Goal: Task Accomplishment & Management: Use online tool/utility

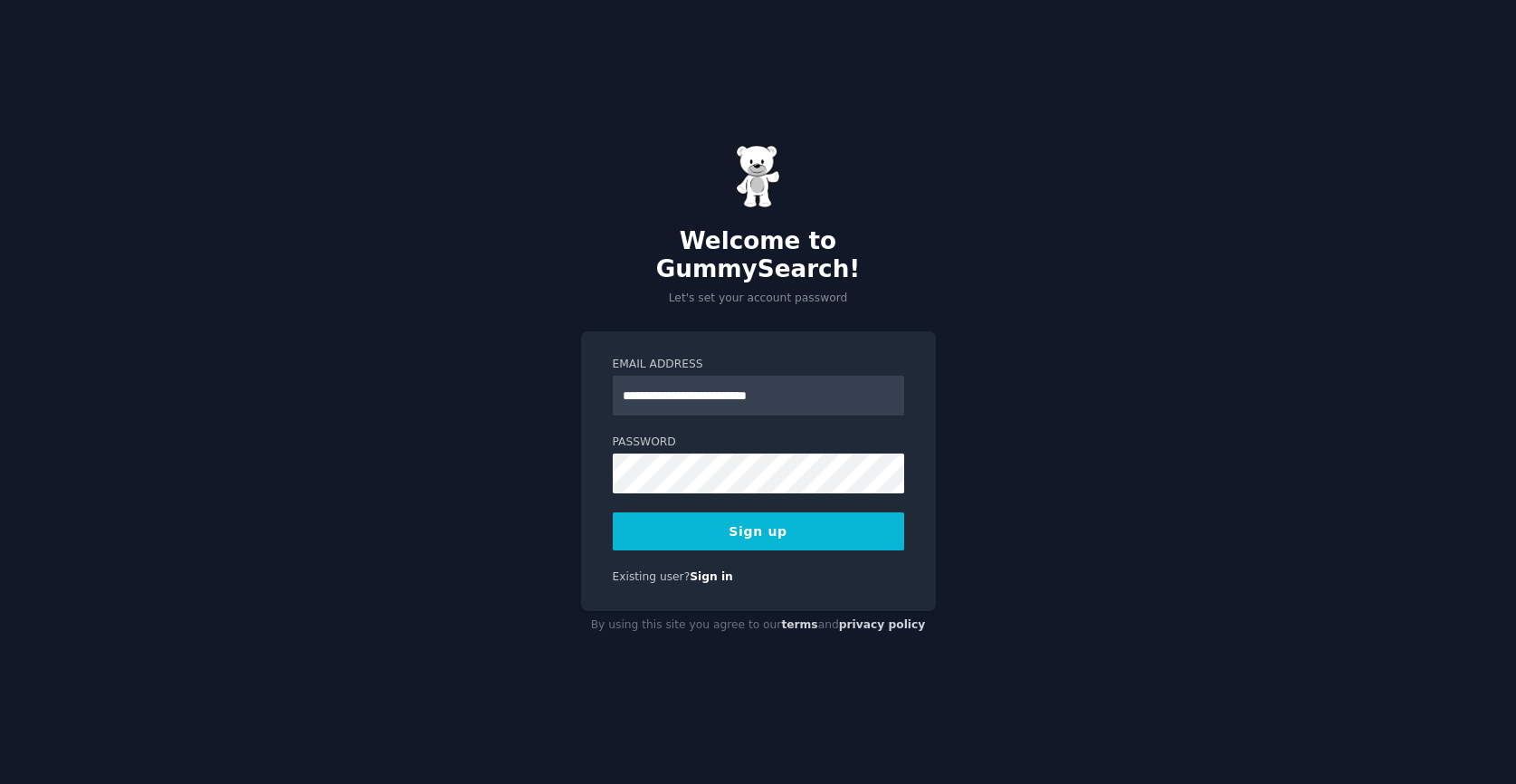
type input "**********"
click at [758, 516] on button "Sign up" at bounding box center [758, 531] width 292 height 38
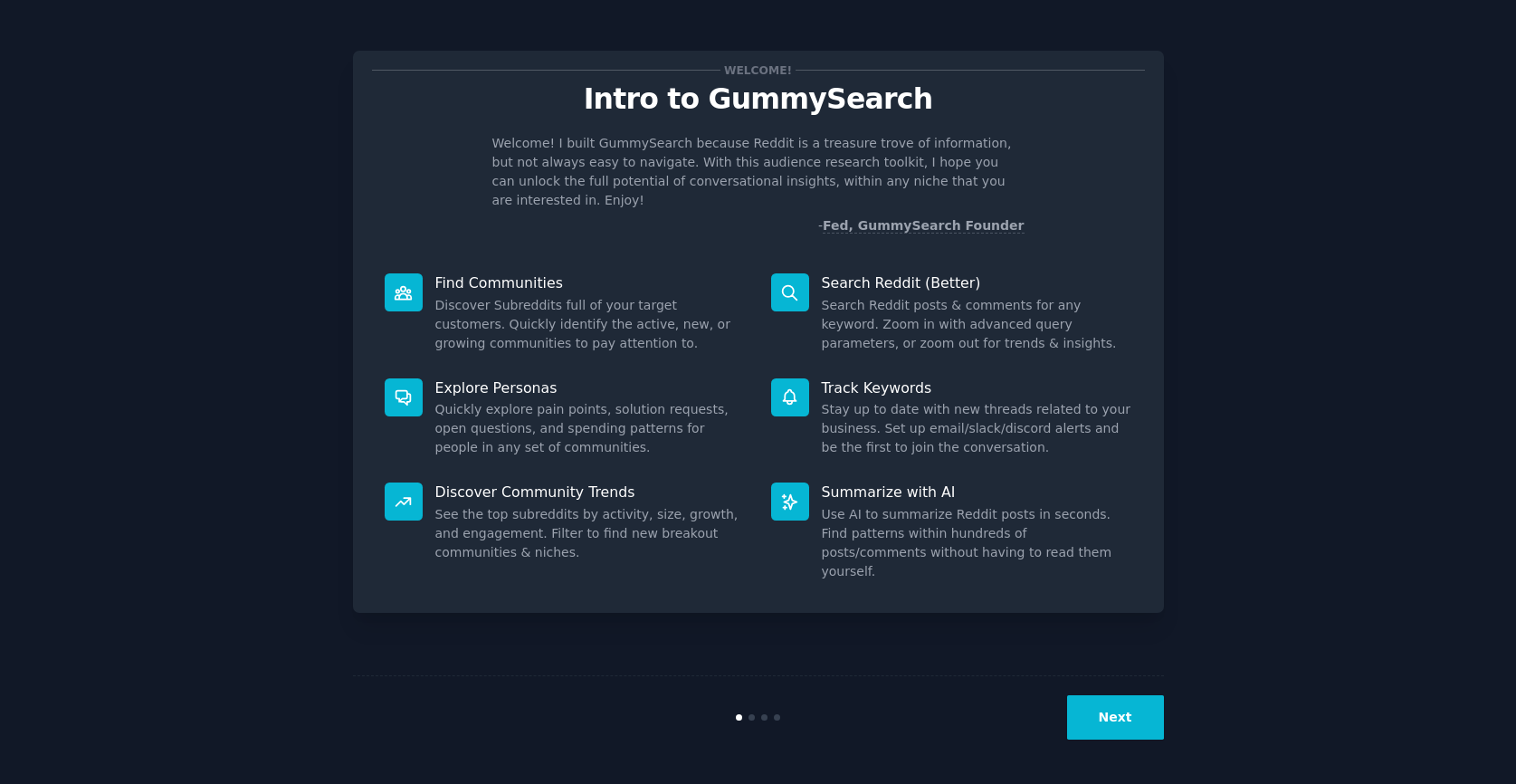
click at [1117, 717] on button "Next" at bounding box center [1115, 717] width 97 height 44
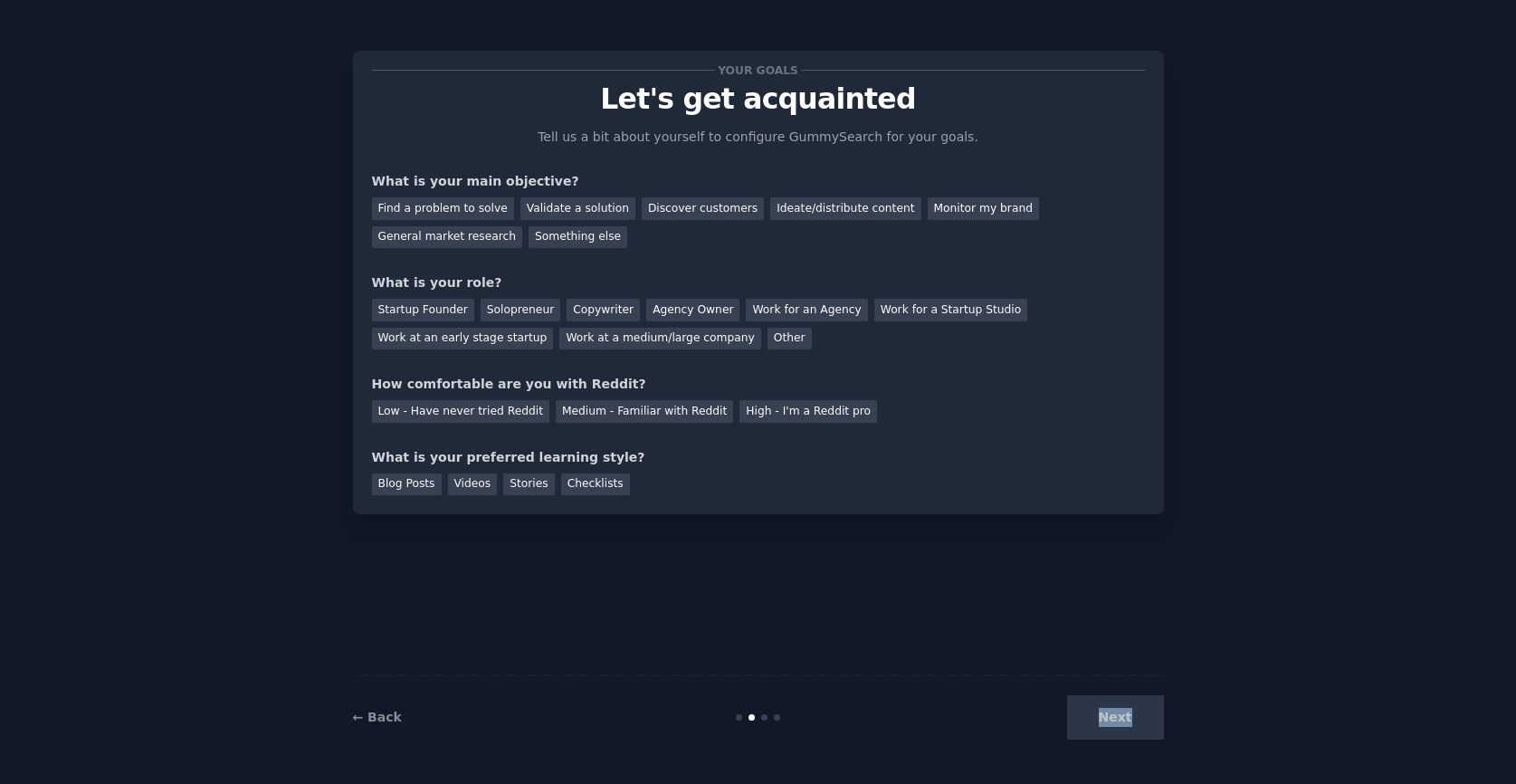
click at [1117, 717] on div "Next" at bounding box center [1028, 717] width 271 height 44
click at [463, 207] on div "Find a problem to solve" at bounding box center [443, 208] width 142 height 23
click at [575, 206] on div "Validate a solution" at bounding box center [577, 208] width 115 height 23
click at [472, 204] on div "Find a problem to solve" at bounding box center [443, 208] width 142 height 23
click at [472, 223] on div "Find a problem to solve Validate a solution Discover customers Ideate/distribut…" at bounding box center [758, 219] width 773 height 57
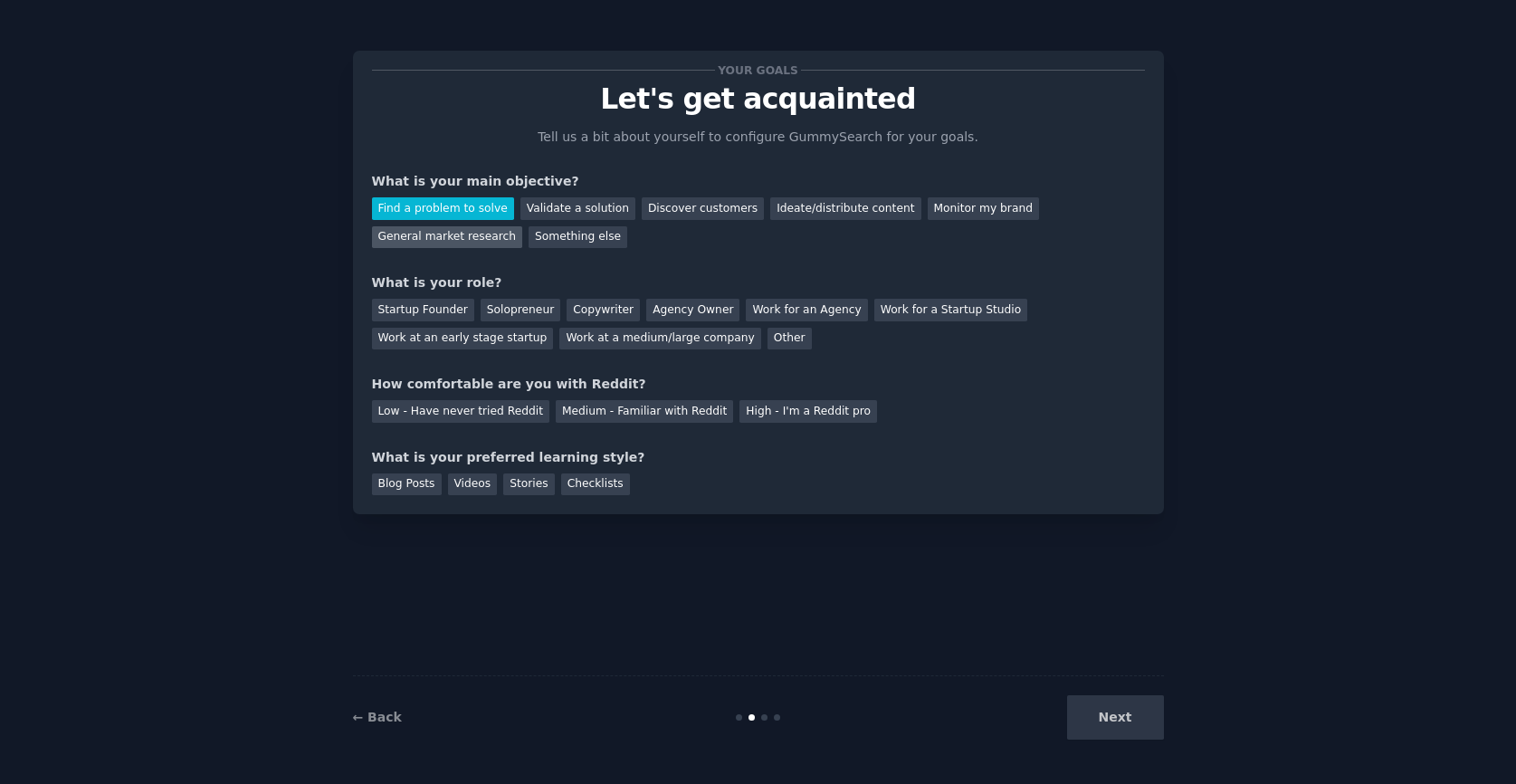
click at [475, 233] on div "General market research" at bounding box center [448, 237] width 151 height 23
click at [791, 315] on div "Work for an Agency" at bounding box center [806, 310] width 121 height 23
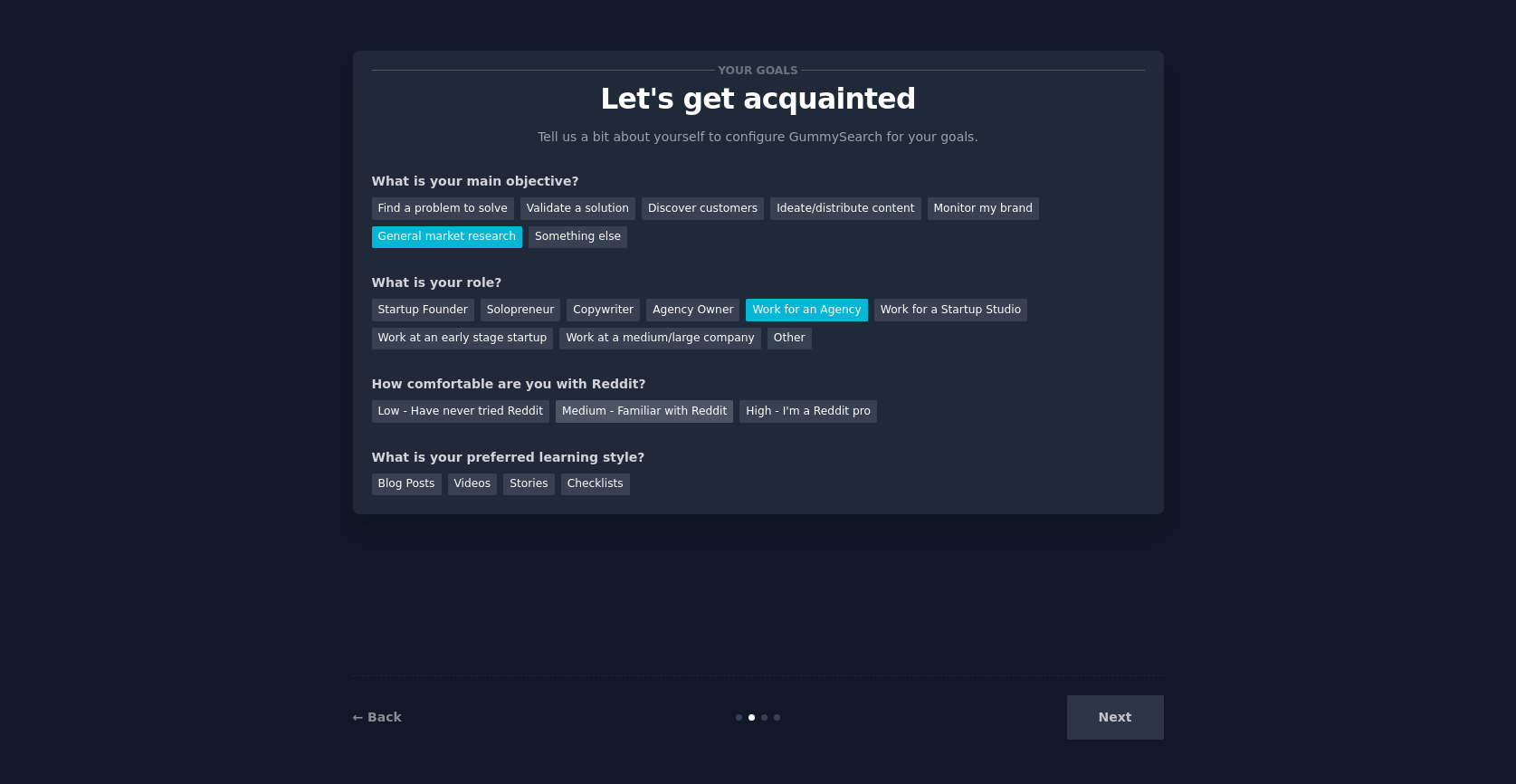
click at [665, 414] on div "Medium - Familiar with Reddit" at bounding box center [644, 411] width 177 height 23
click at [428, 485] on div "Blog Posts" at bounding box center [407, 484] width 70 height 23
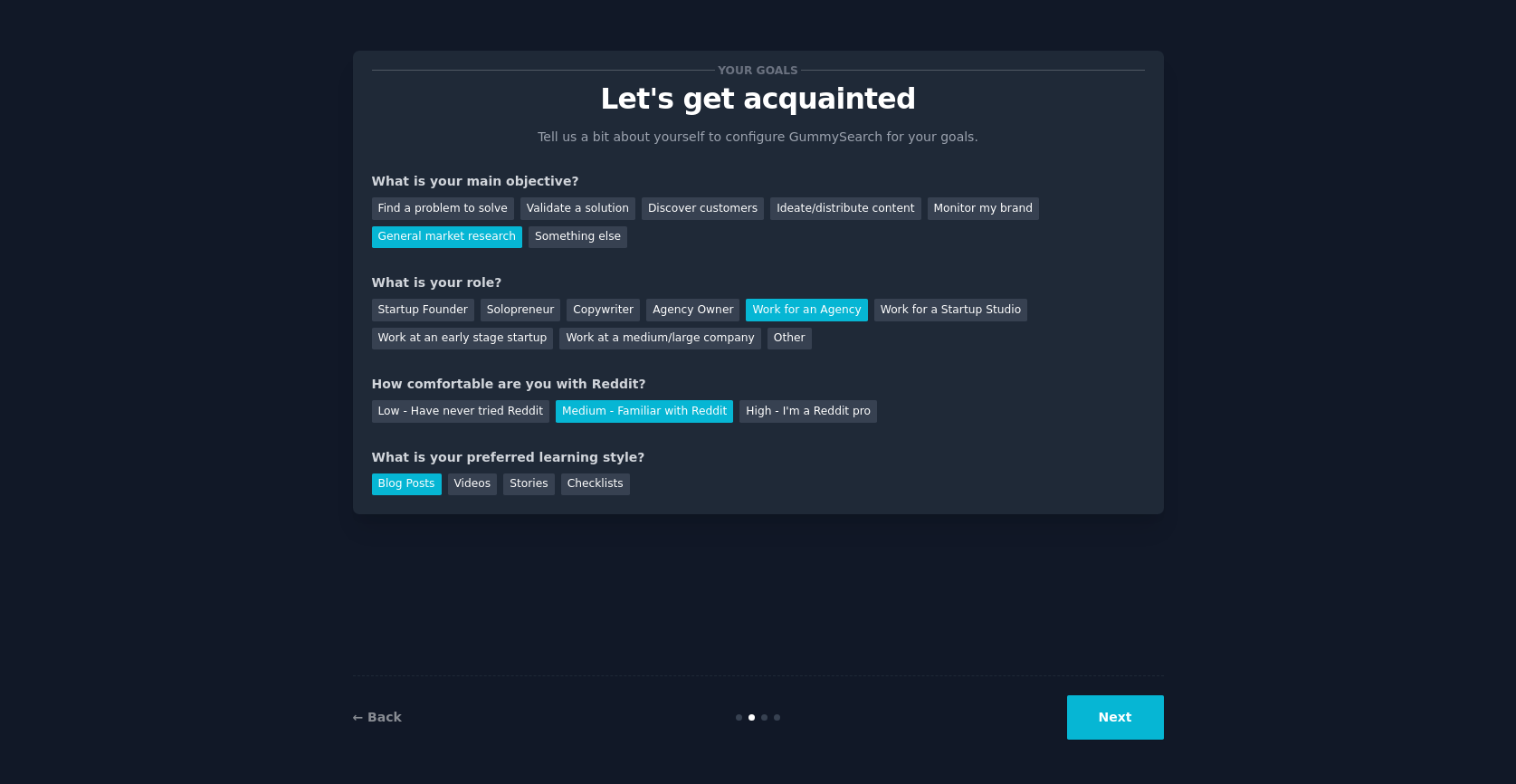
click at [1111, 713] on button "Next" at bounding box center [1115, 717] width 97 height 44
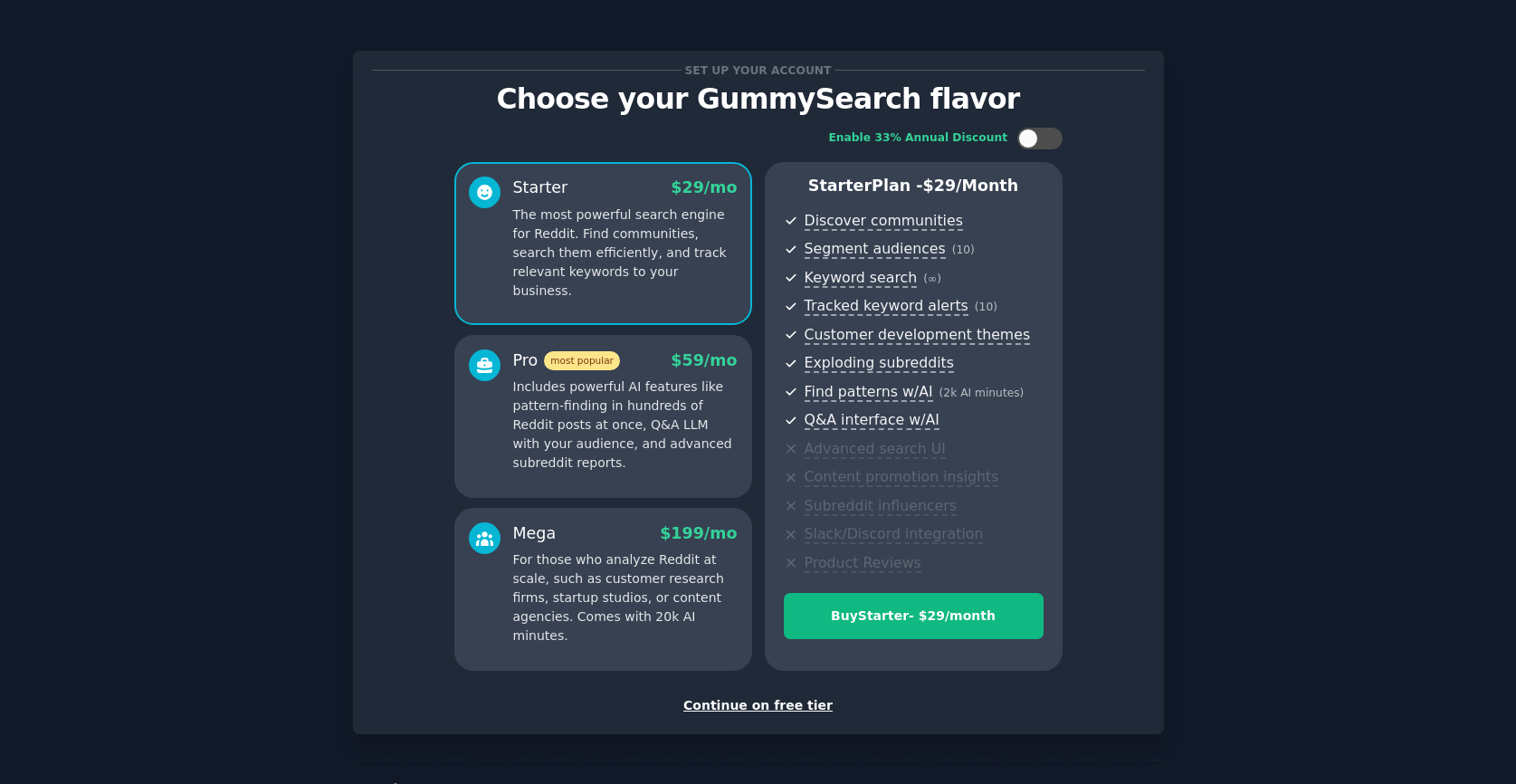
click at [783, 700] on div "Continue on free tier" at bounding box center [758, 705] width 773 height 19
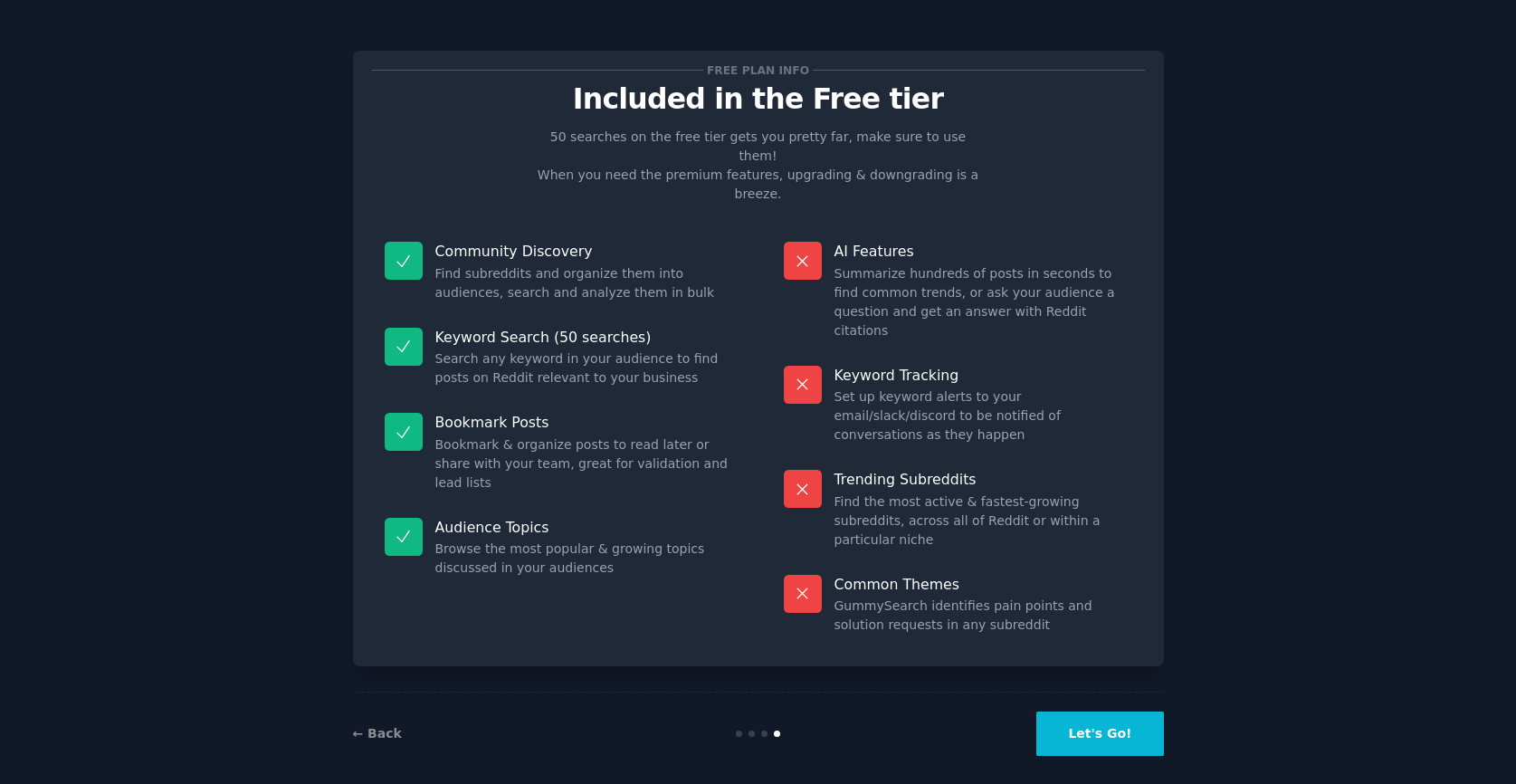
click at [1078, 691] on div "← Back Let's Go!" at bounding box center [758, 733] width 811 height 83
click at [1083, 712] on button "Let's Go!" at bounding box center [1100, 734] width 127 height 44
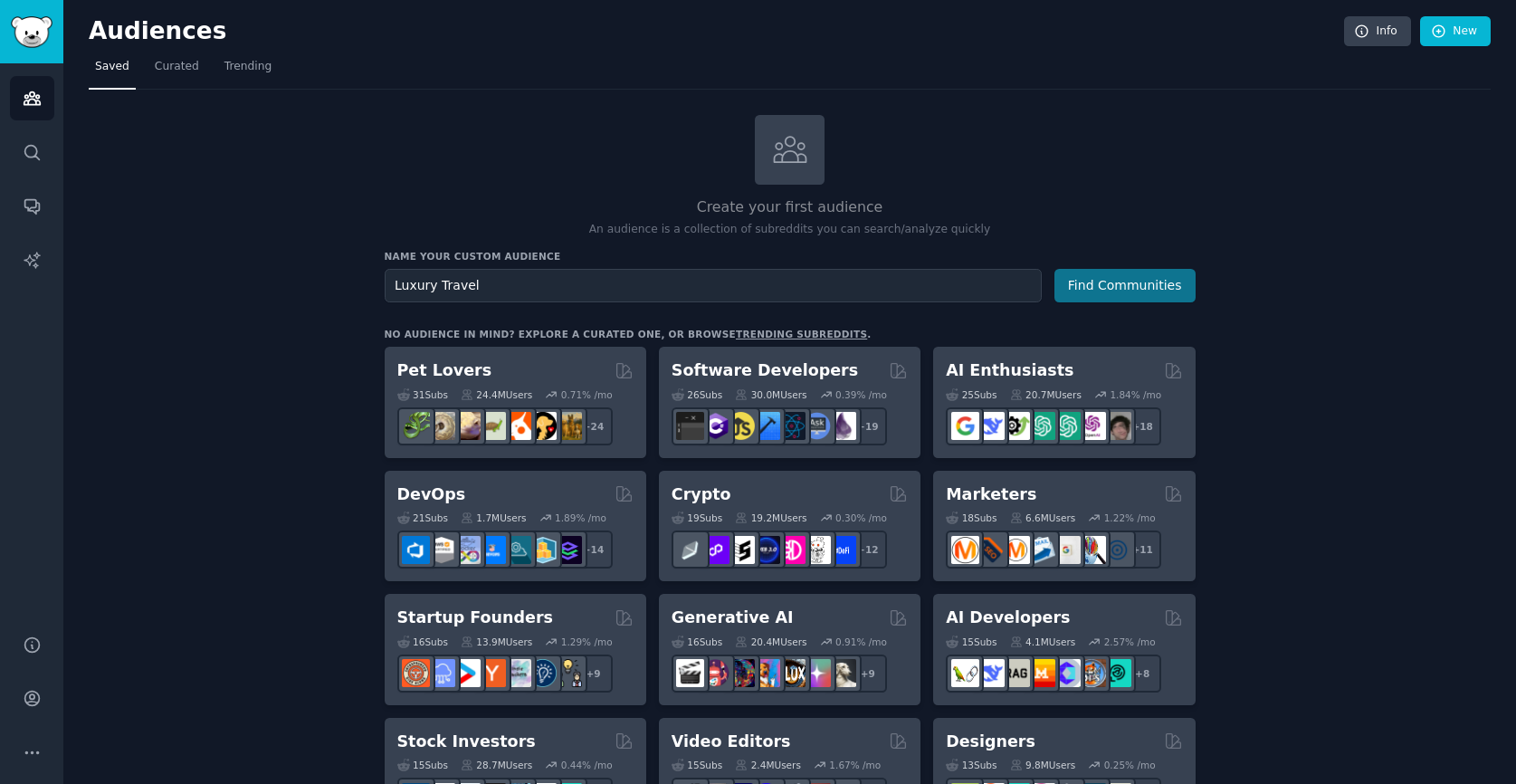
type input "Luxury Travel"
click at [1121, 281] on button "Find Communities" at bounding box center [1125, 285] width 141 height 34
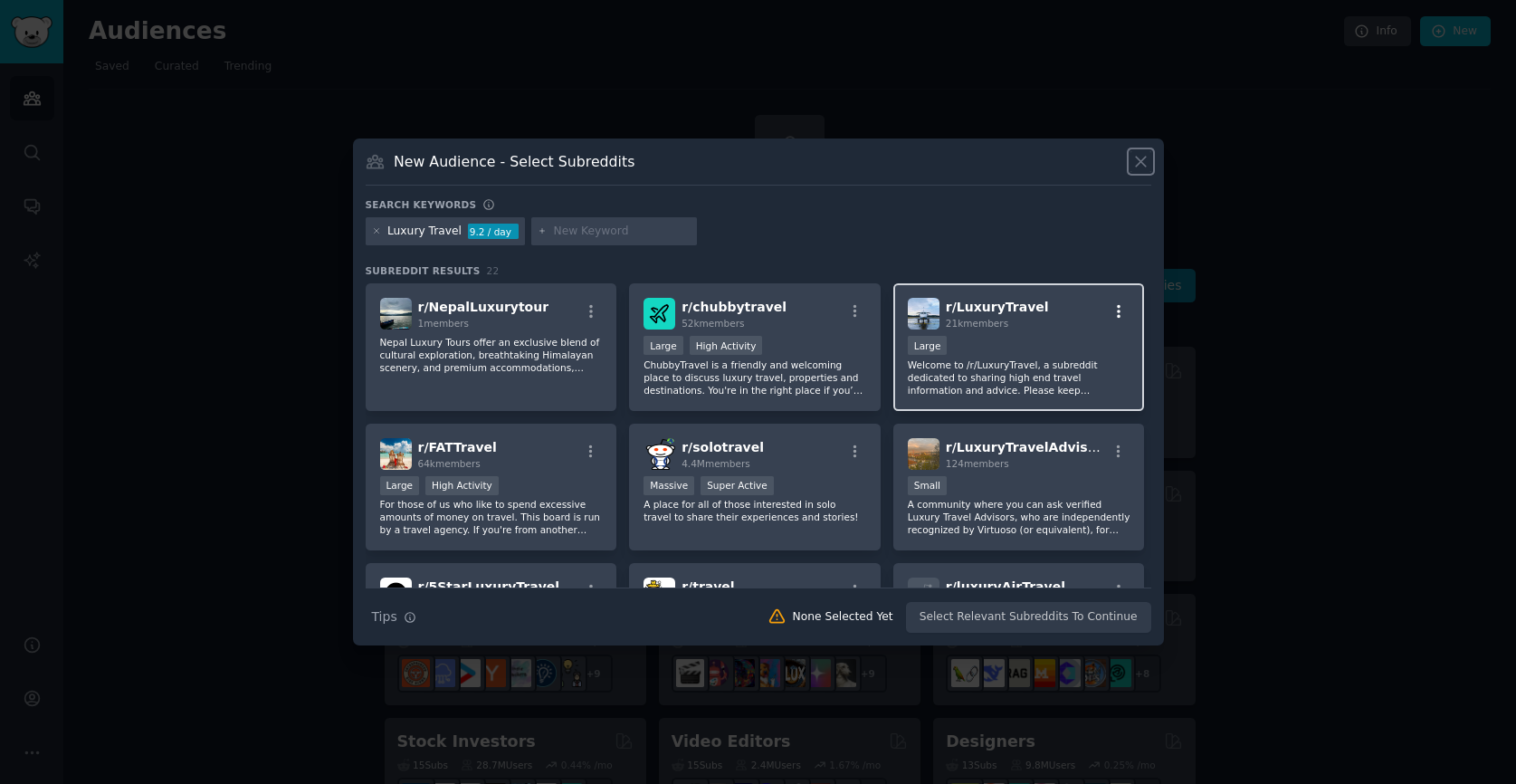
click at [1118, 309] on icon "button" at bounding box center [1119, 312] width 17 height 17
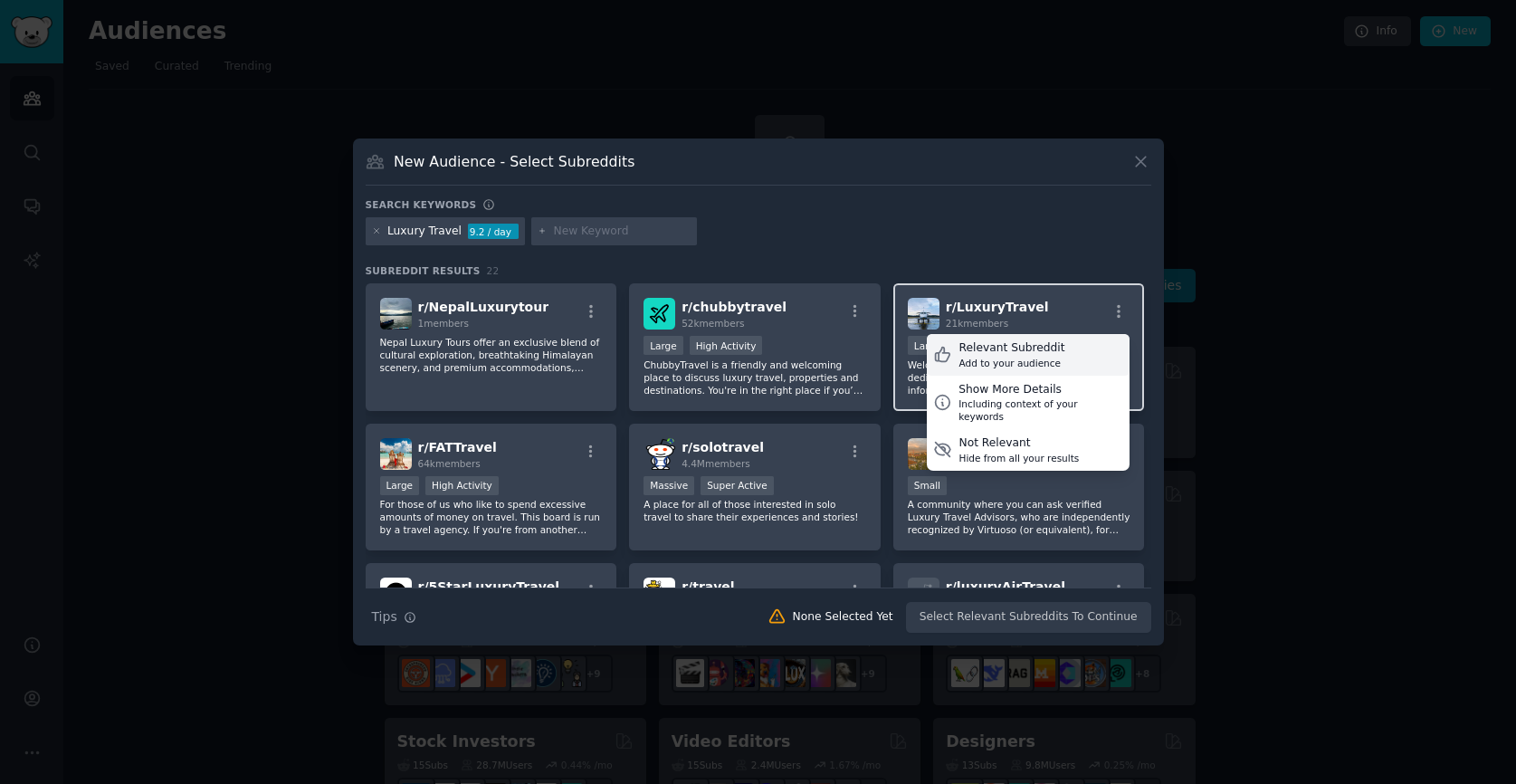
click at [1079, 347] on div "Relevant Subreddit Add to your audience" at bounding box center [1027, 354] width 203 height 41
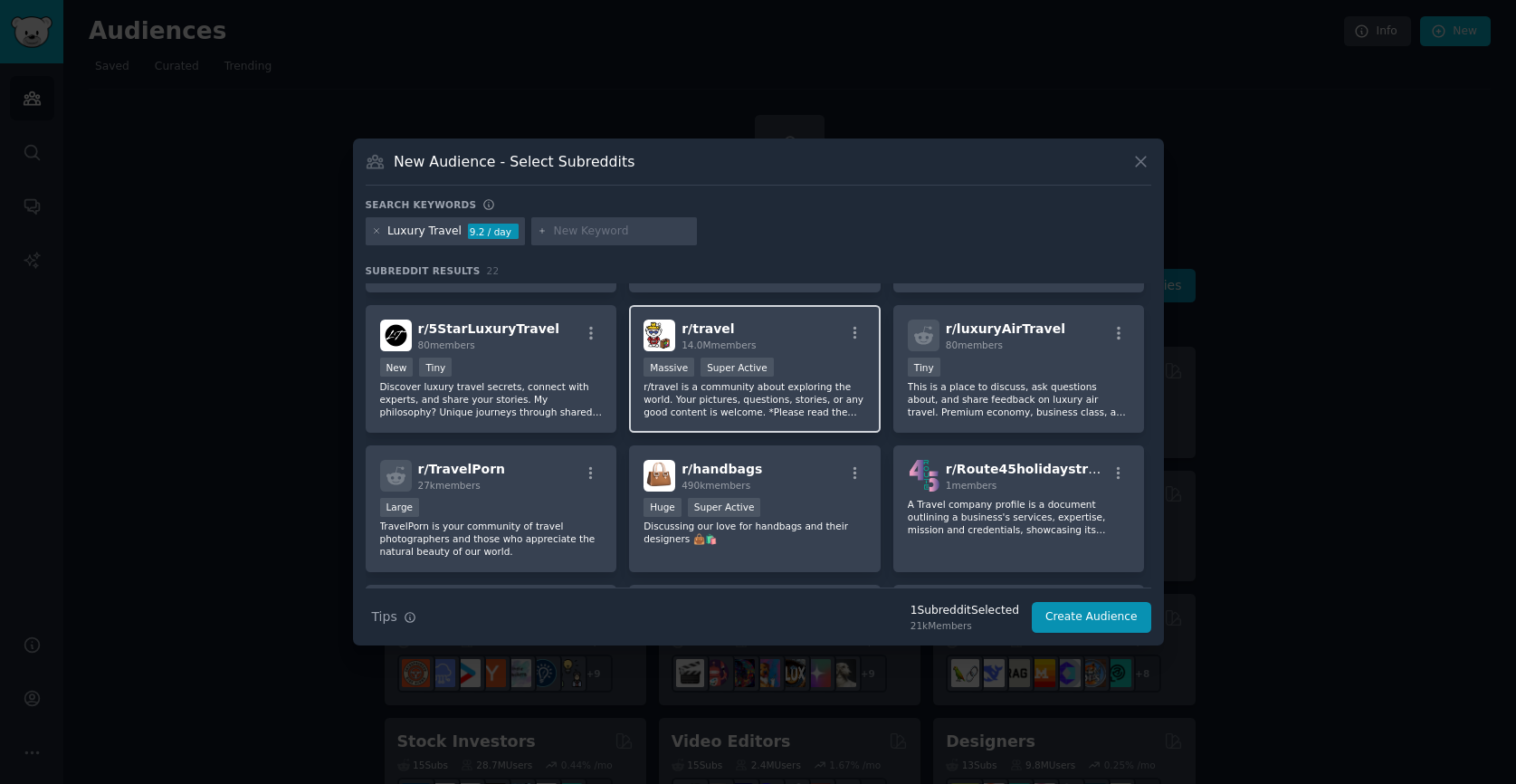
scroll to position [250, 0]
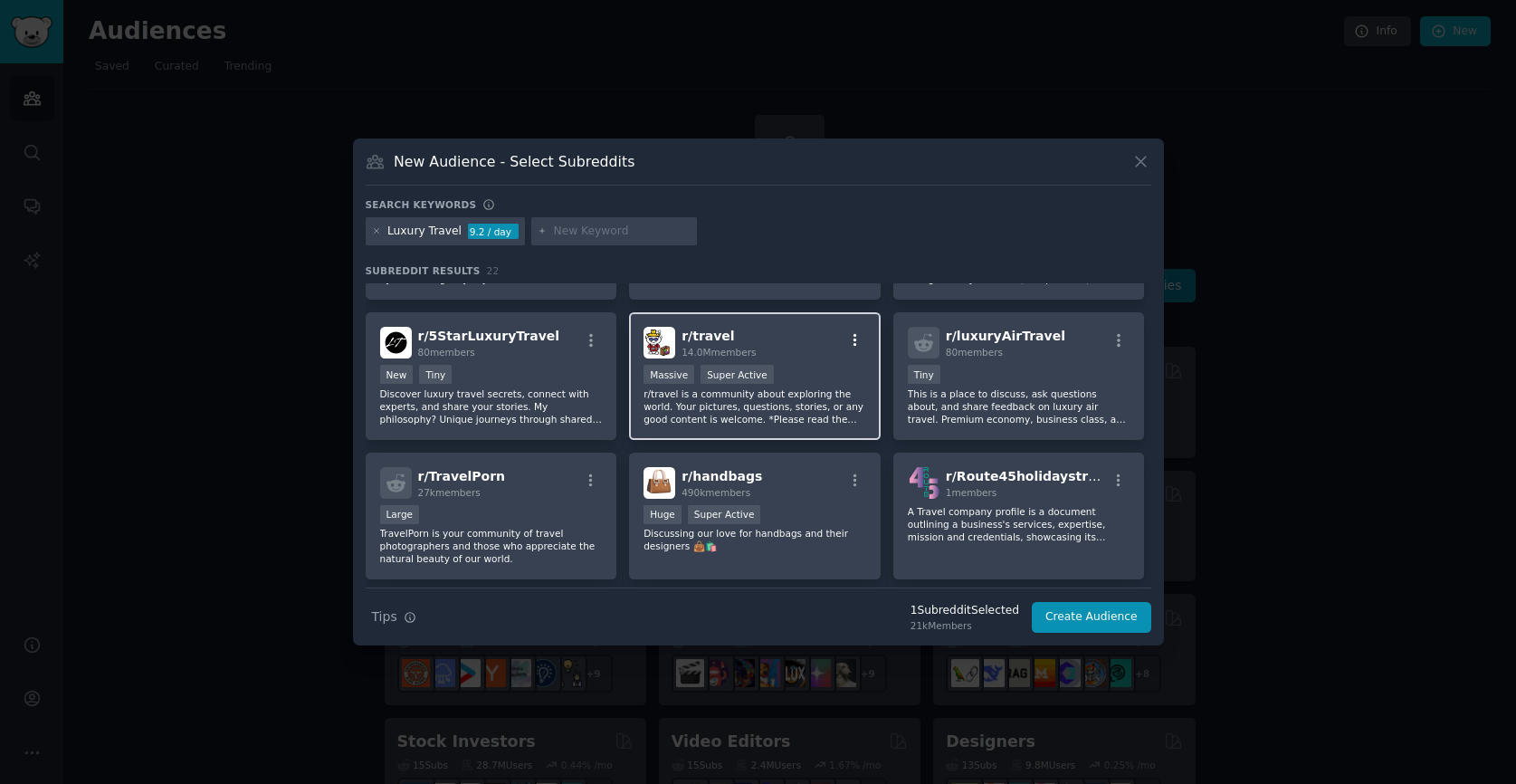
click at [854, 347] on icon "button" at bounding box center [856, 340] width 17 height 17
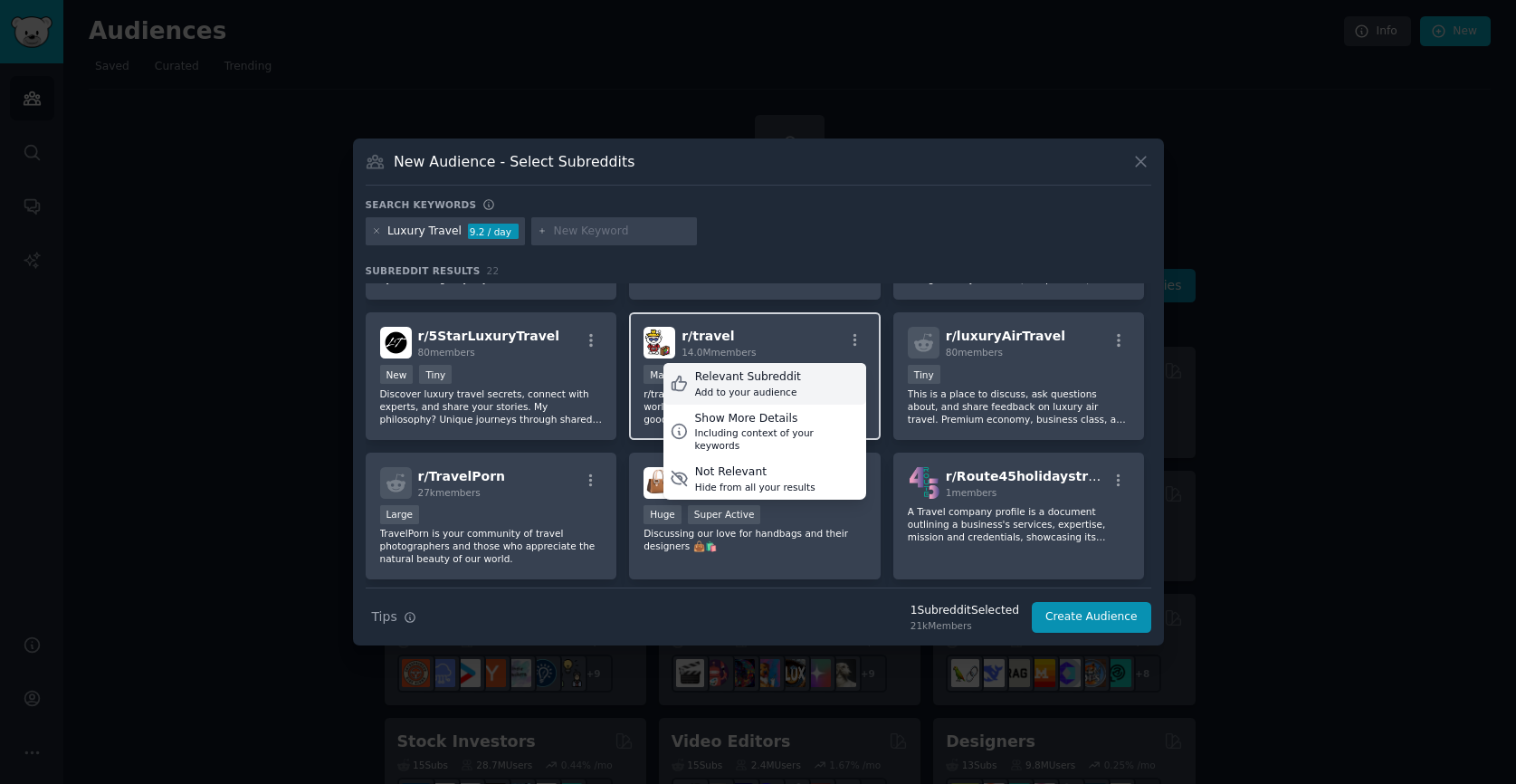
click at [799, 381] on div "Relevant Subreddit Add to your audience" at bounding box center [764, 383] width 203 height 41
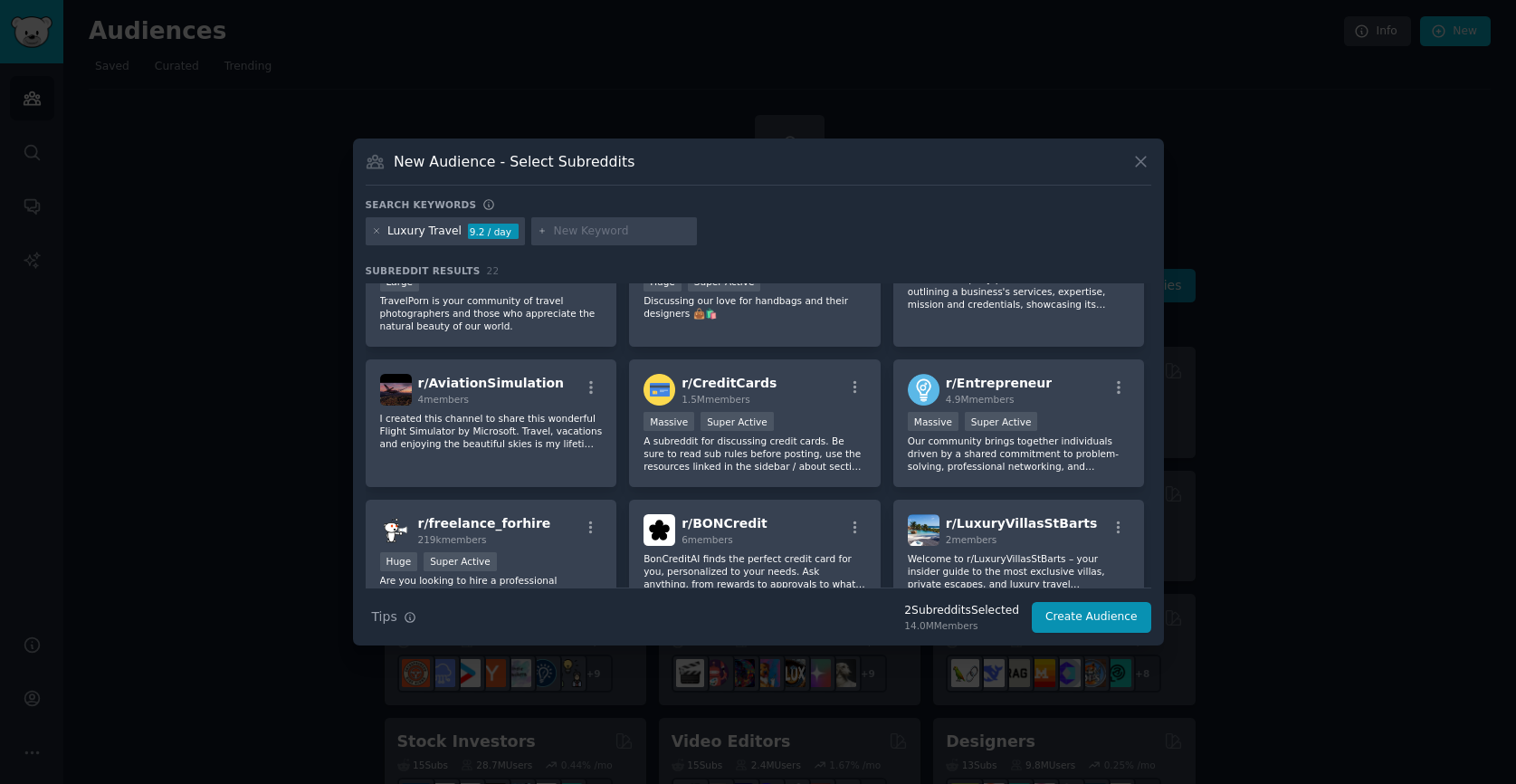
scroll to position [496, 0]
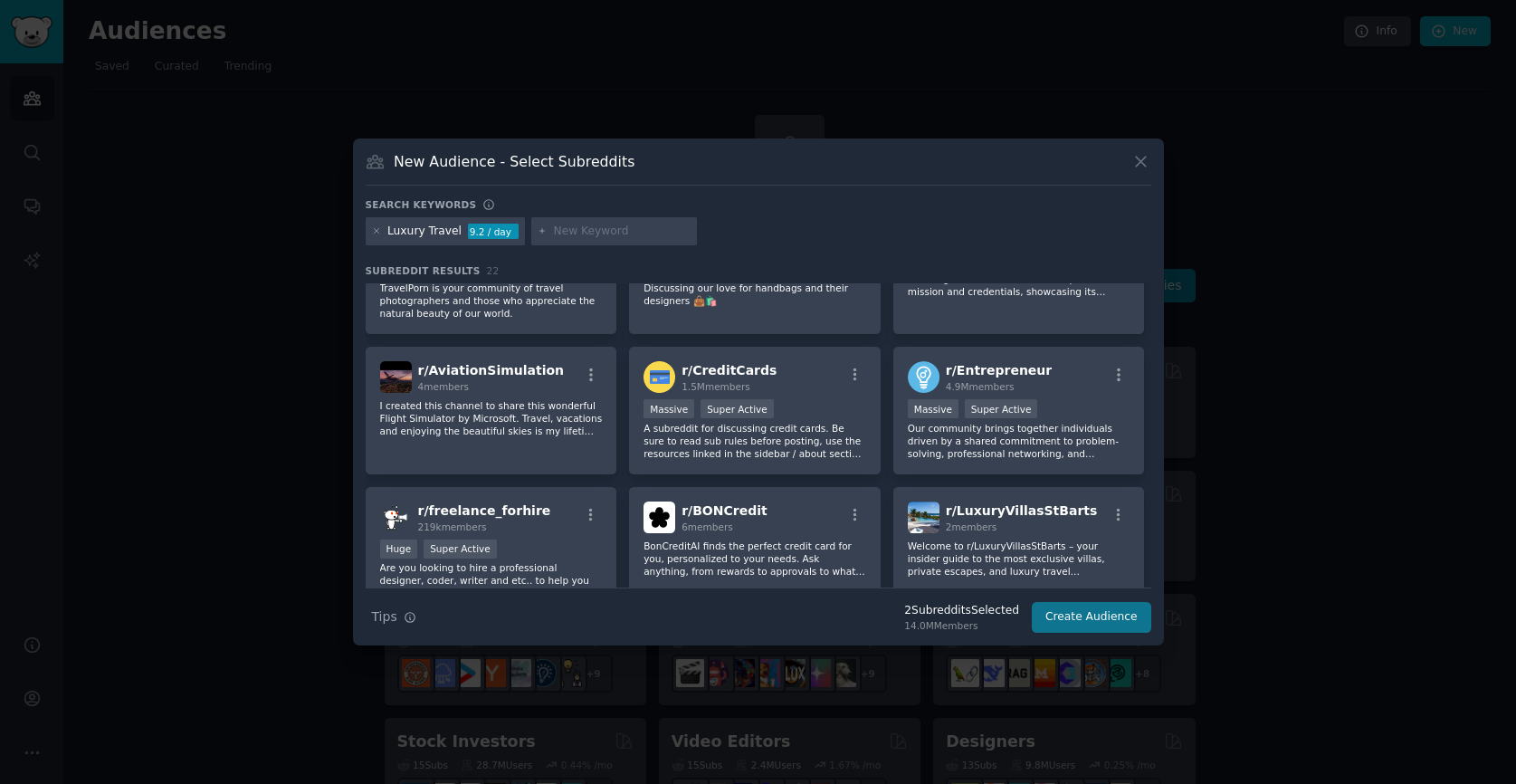
click at [1094, 619] on button "Create Audience" at bounding box center [1091, 617] width 119 height 31
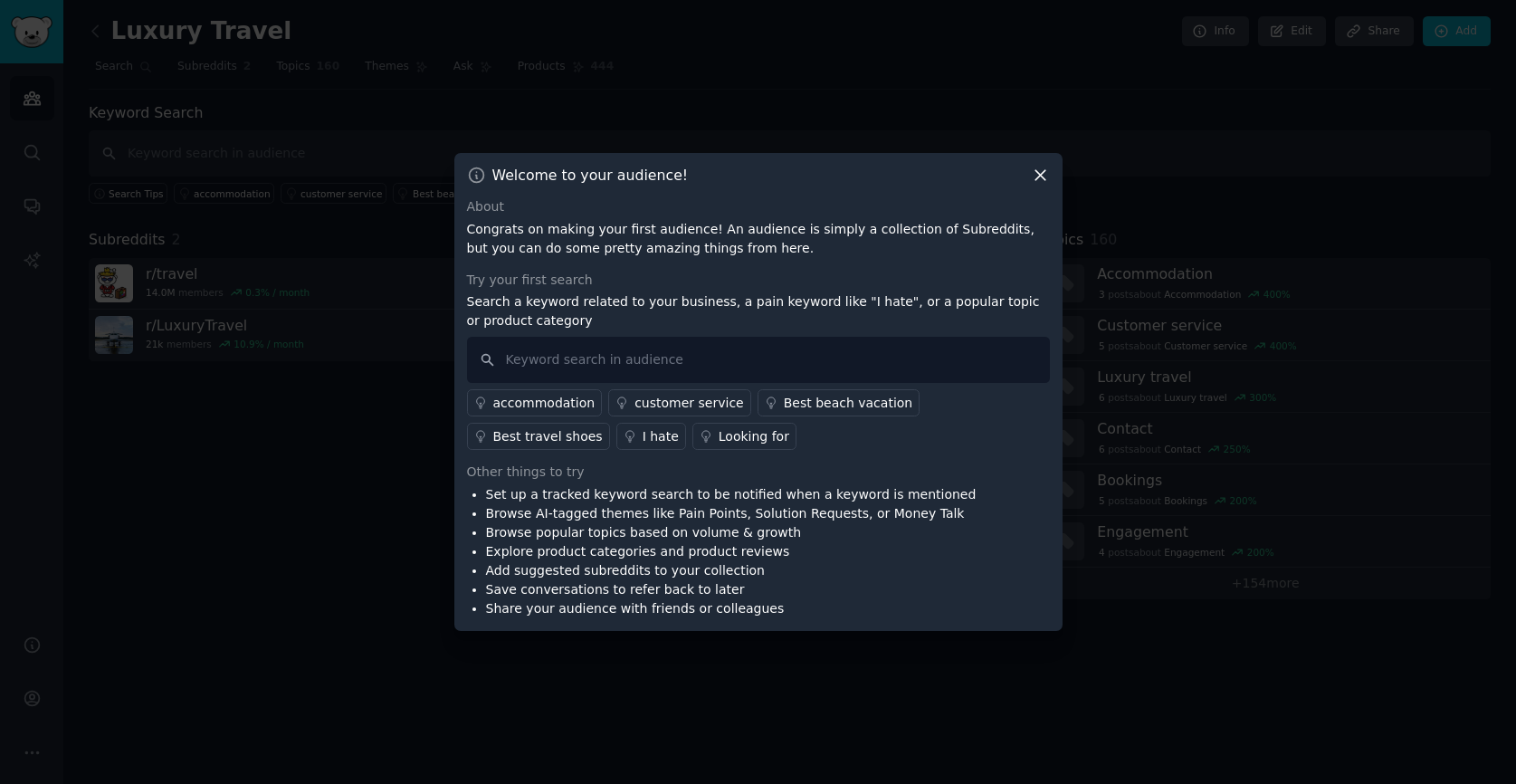
click at [1044, 175] on icon at bounding box center [1040, 175] width 19 height 19
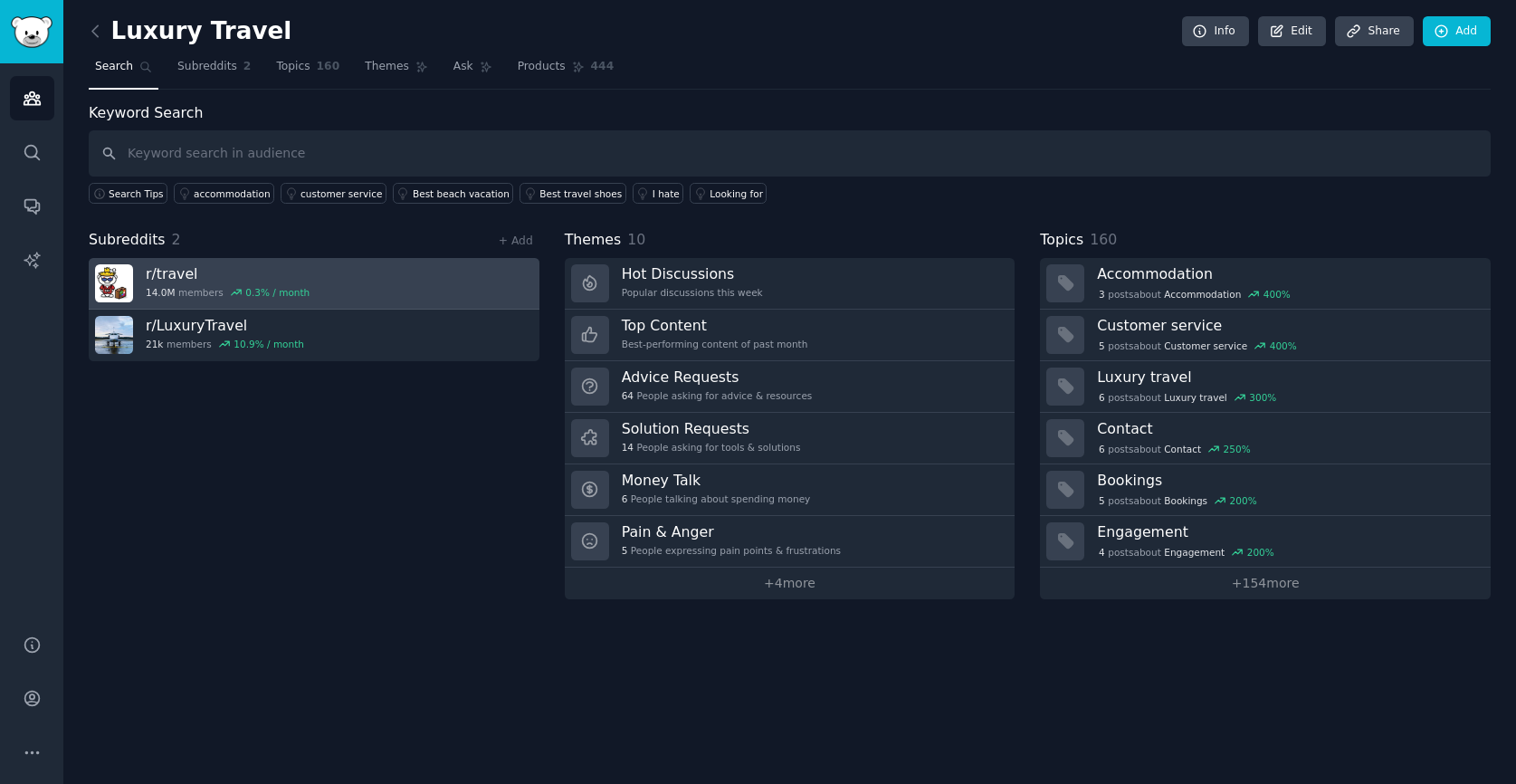
click at [373, 271] on link "r/ travel 14.0M members 0.3 % / month" at bounding box center [314, 283] width 450 height 51
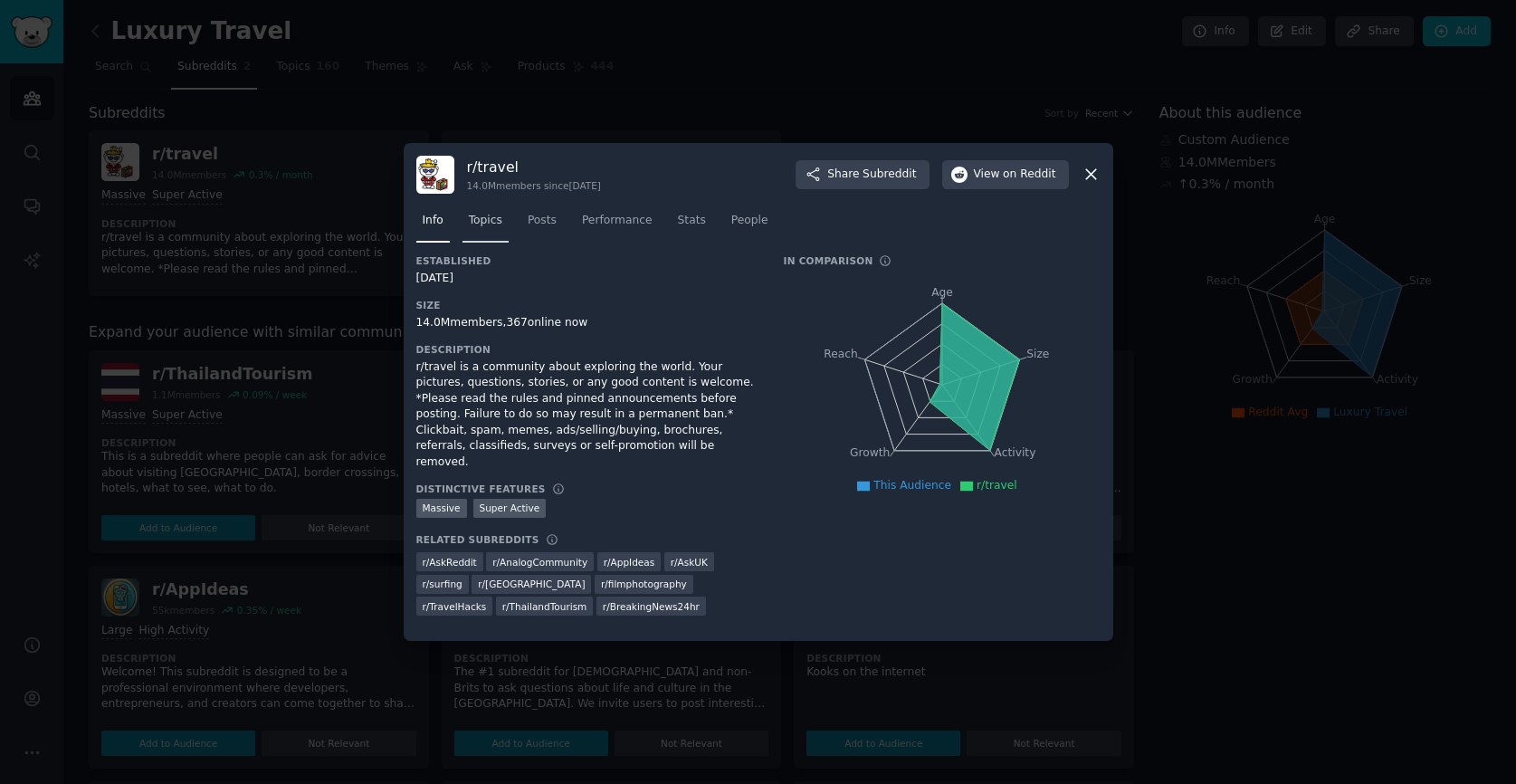
click at [486, 216] on link "Topics" at bounding box center [485, 225] width 46 height 37
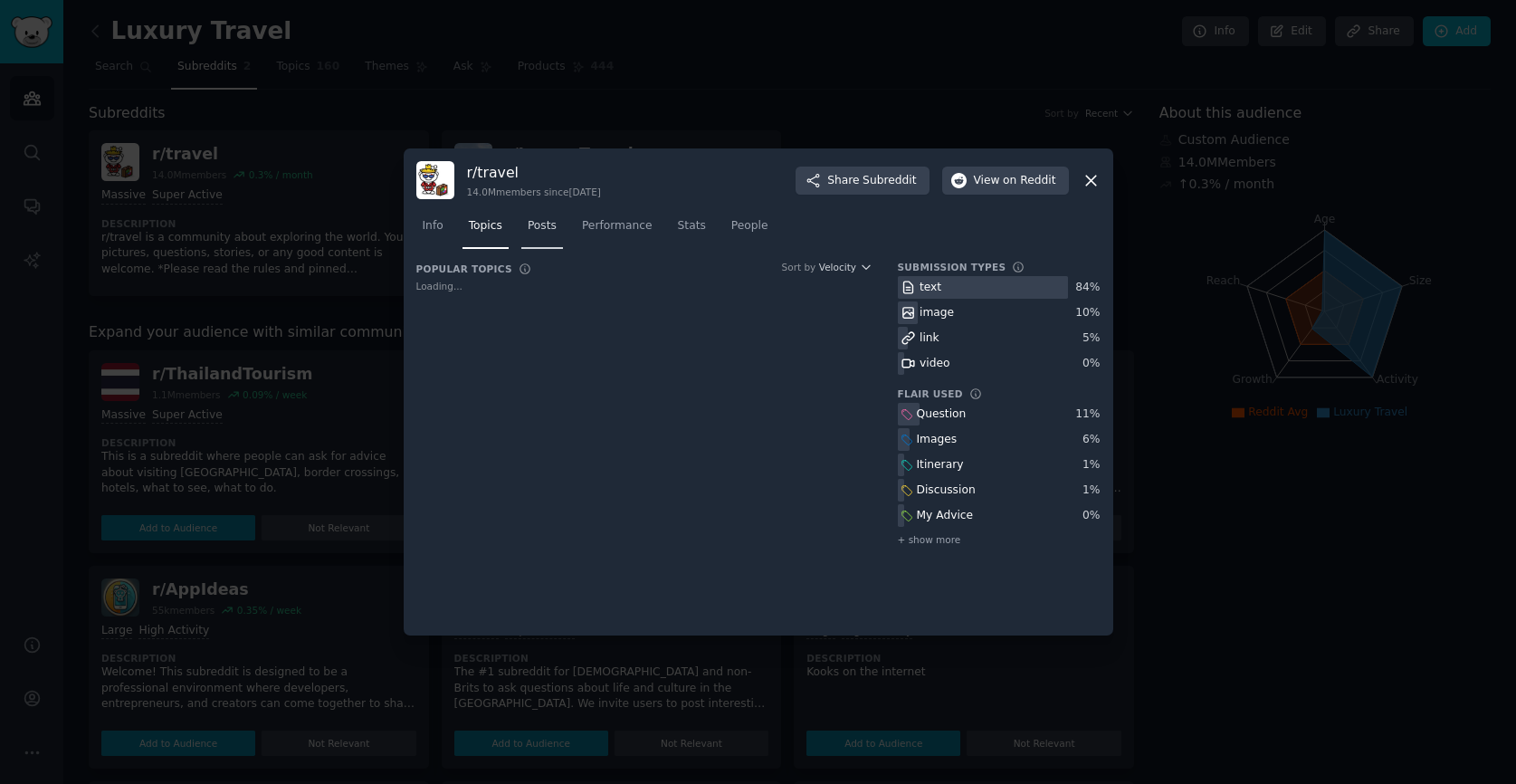
click at [533, 221] on link "Posts" at bounding box center [541, 230] width 41 height 37
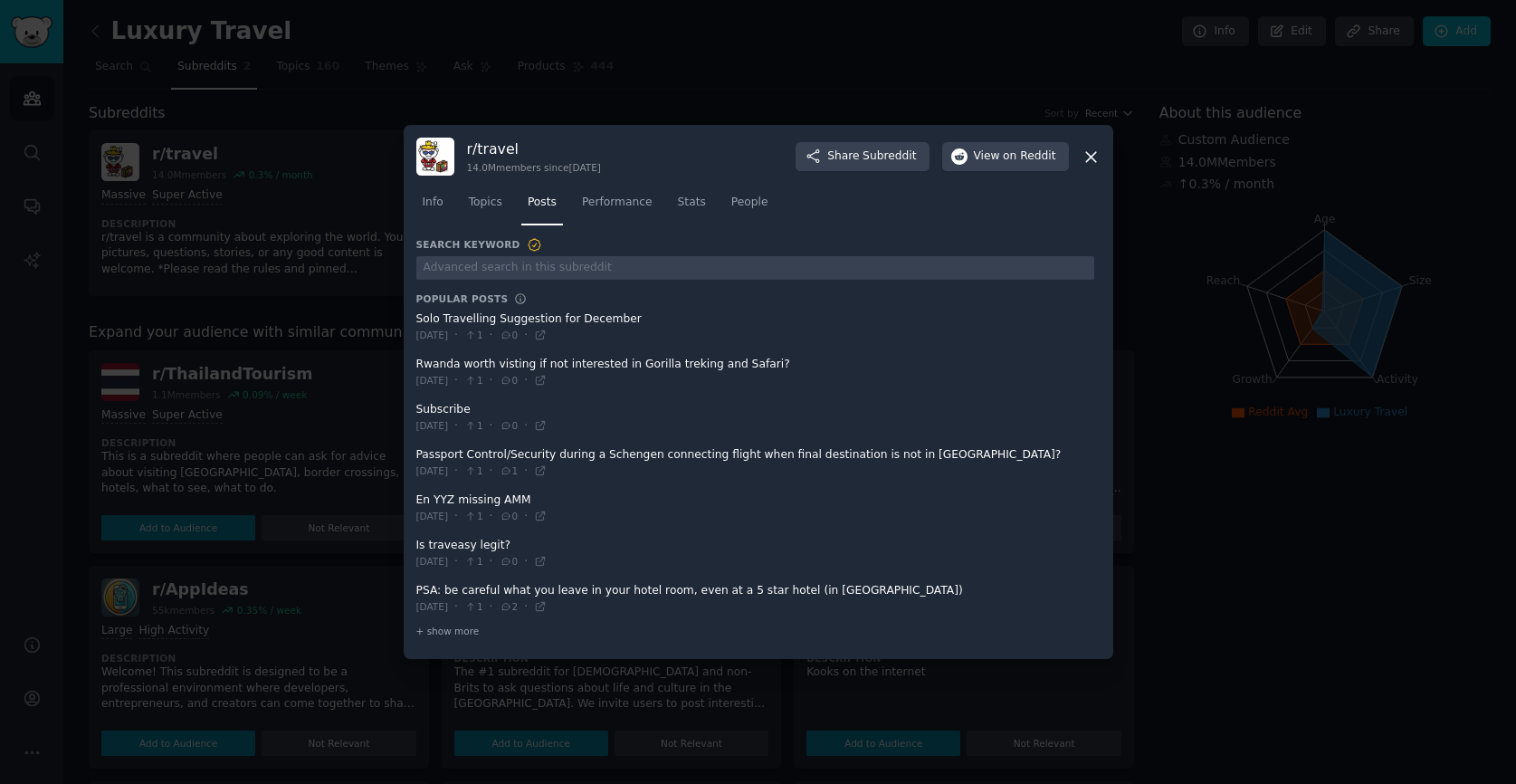
click at [1097, 155] on icon at bounding box center [1090, 157] width 19 height 19
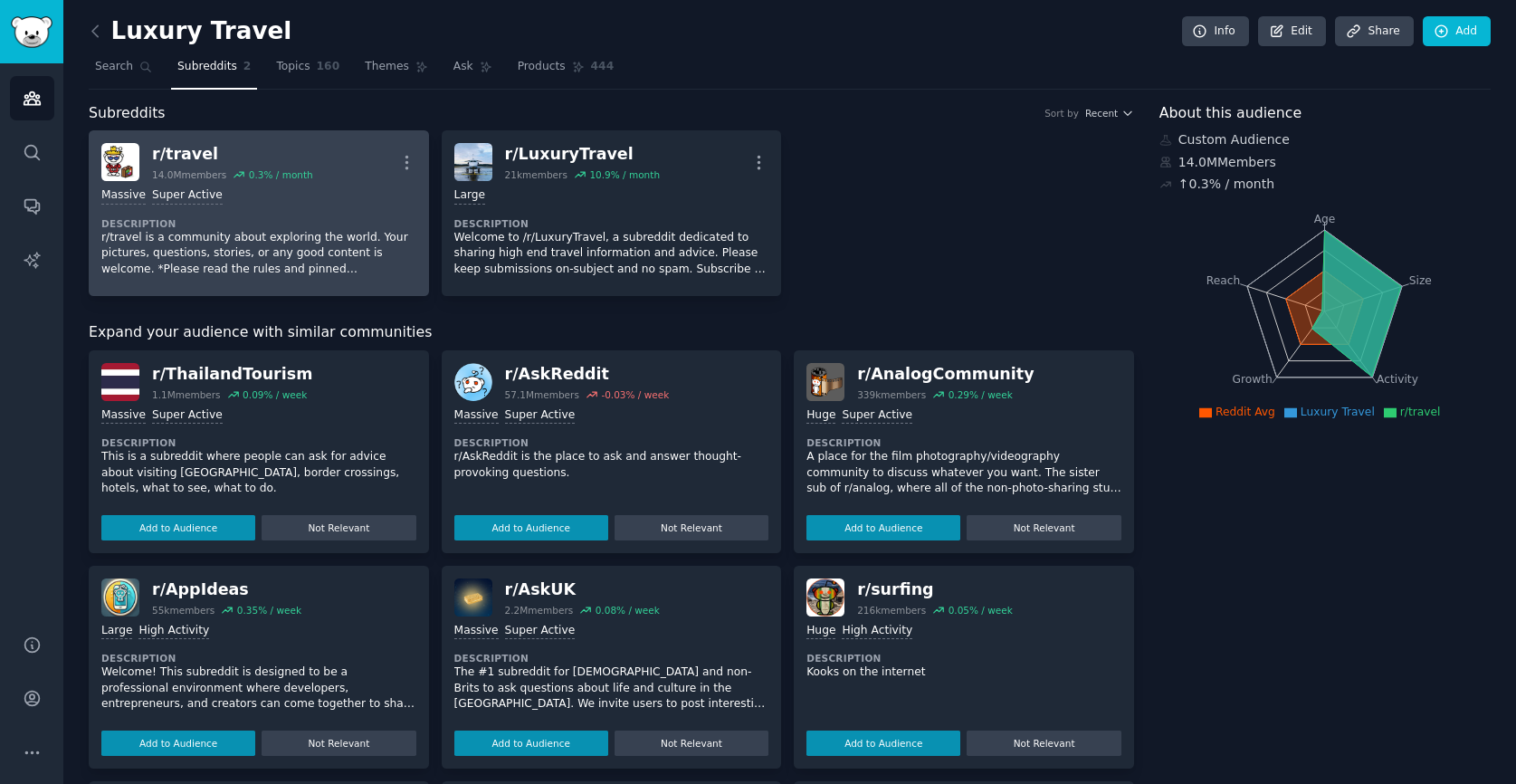
click at [368, 224] on dt "Description" at bounding box center [259, 224] width 315 height 13
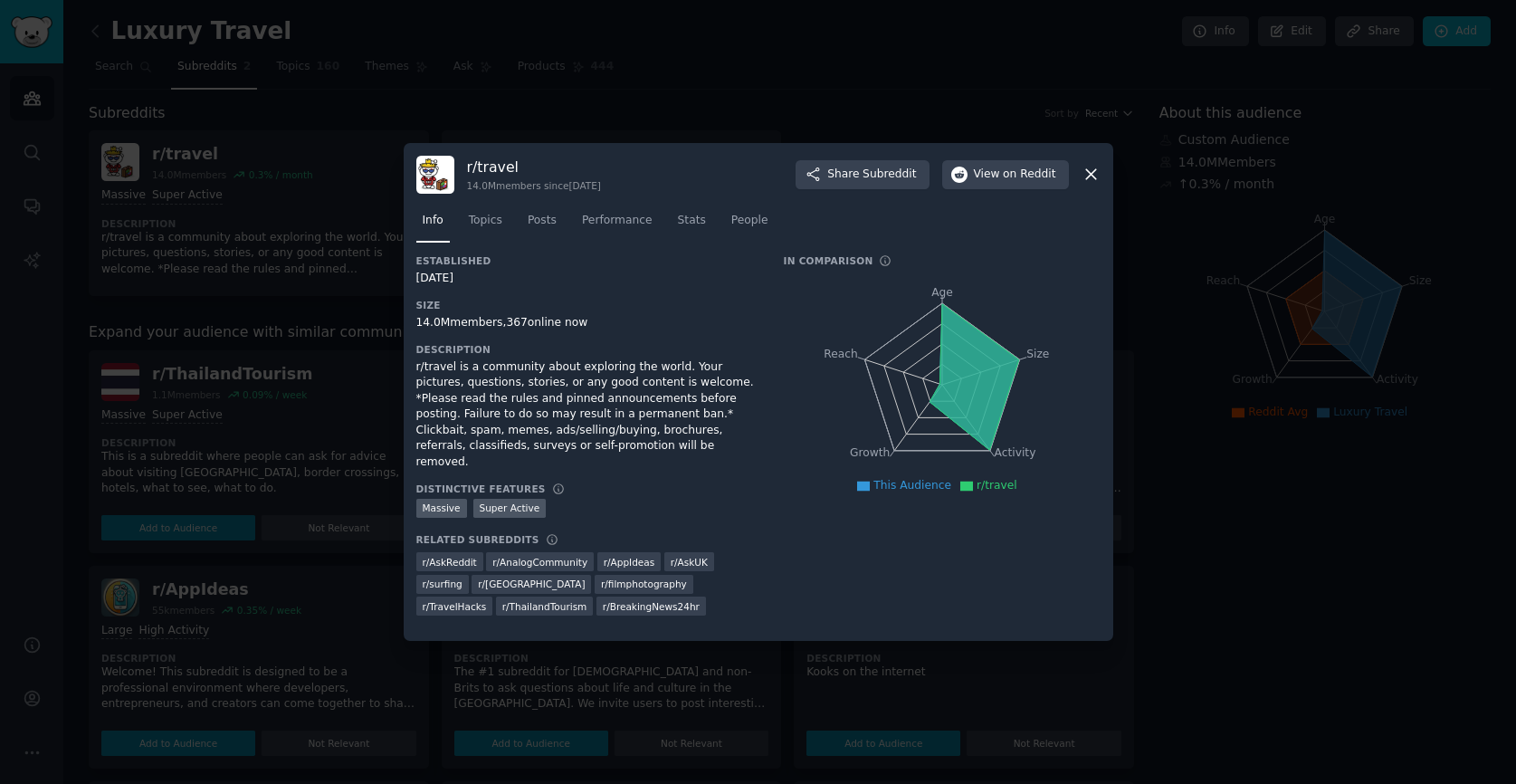
click at [1092, 181] on icon at bounding box center [1090, 174] width 19 height 19
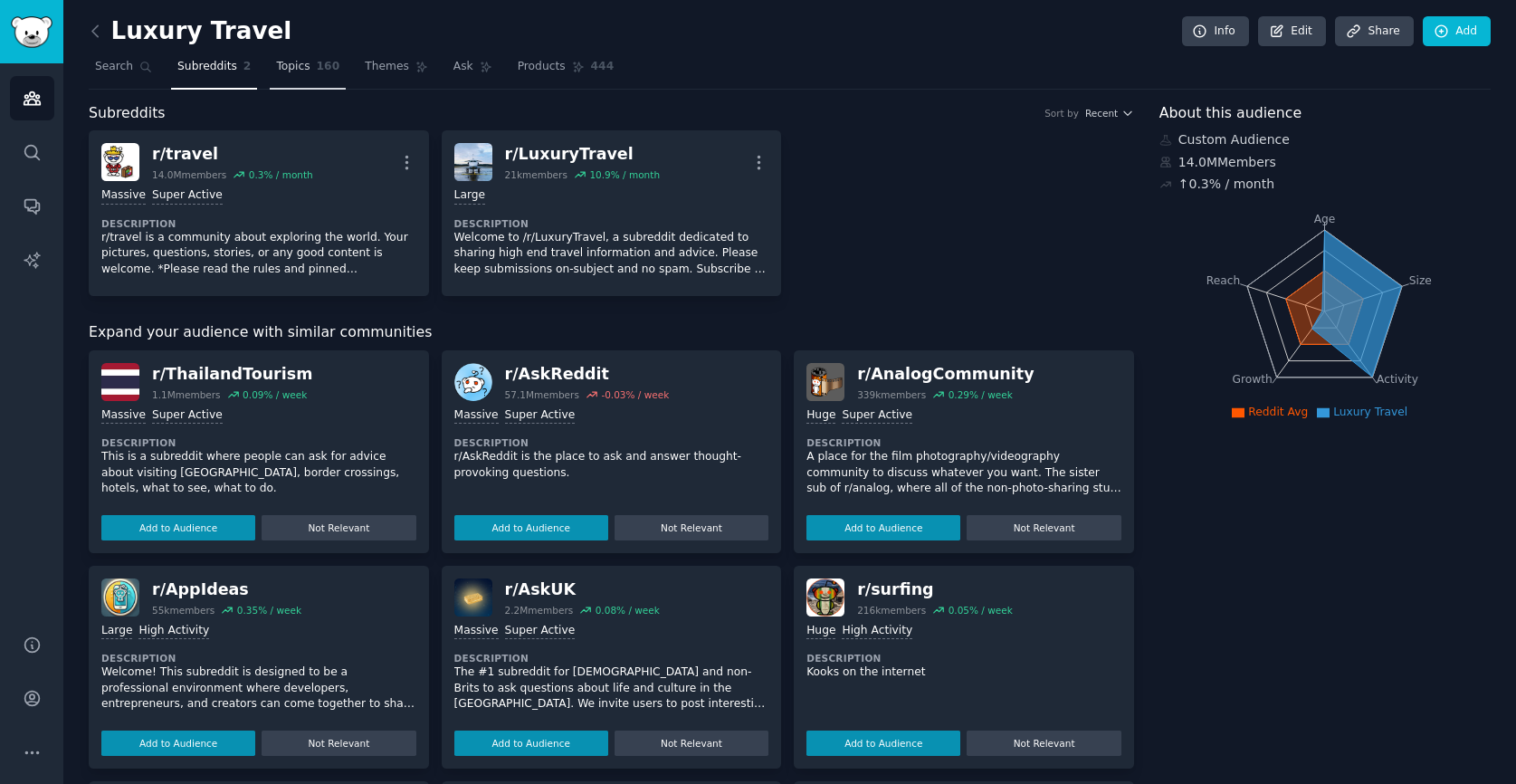
click at [270, 69] on link "Topics 160" at bounding box center [307, 71] width 76 height 37
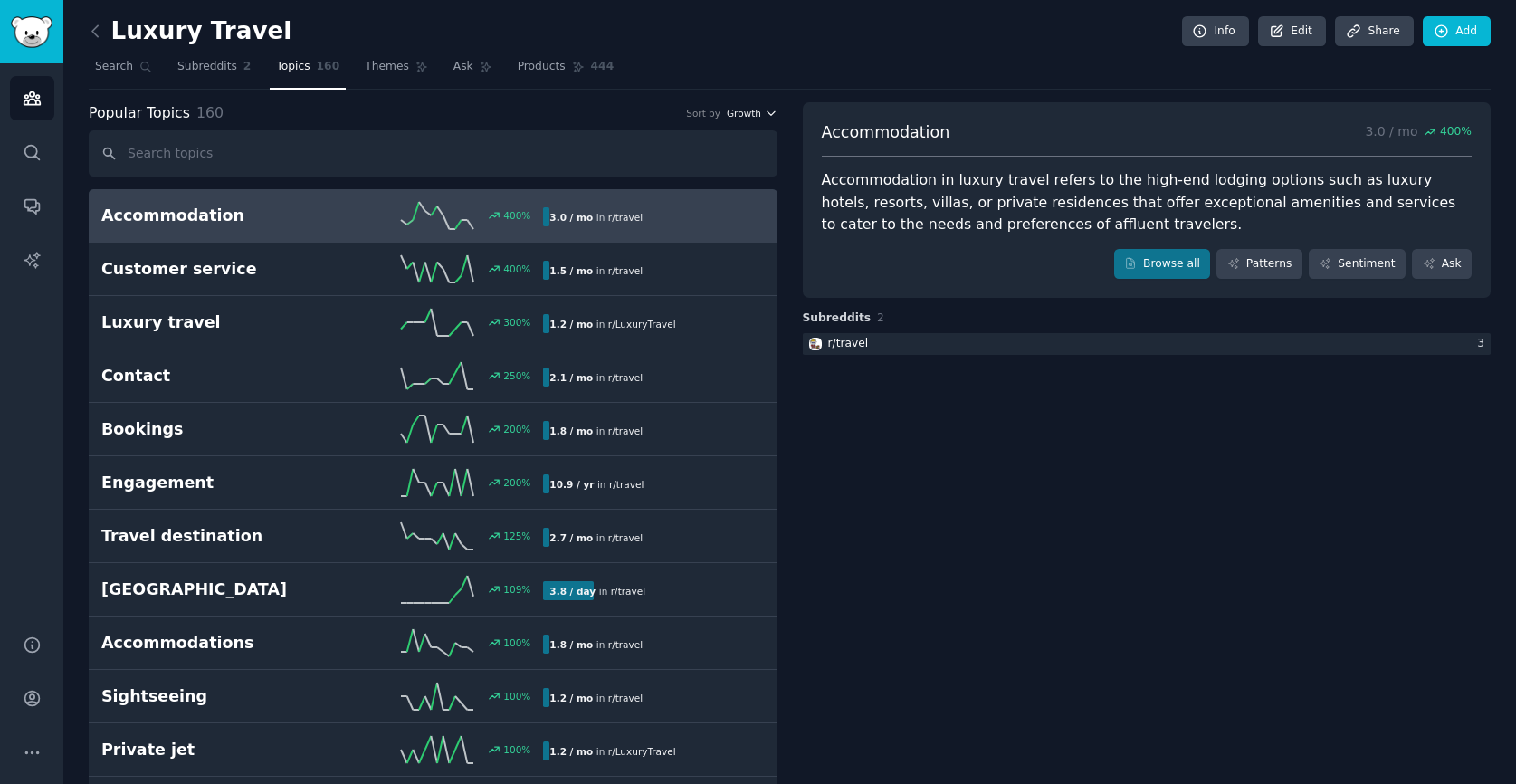
click at [752, 111] on span "Growth" at bounding box center [743, 113] width 34 height 13
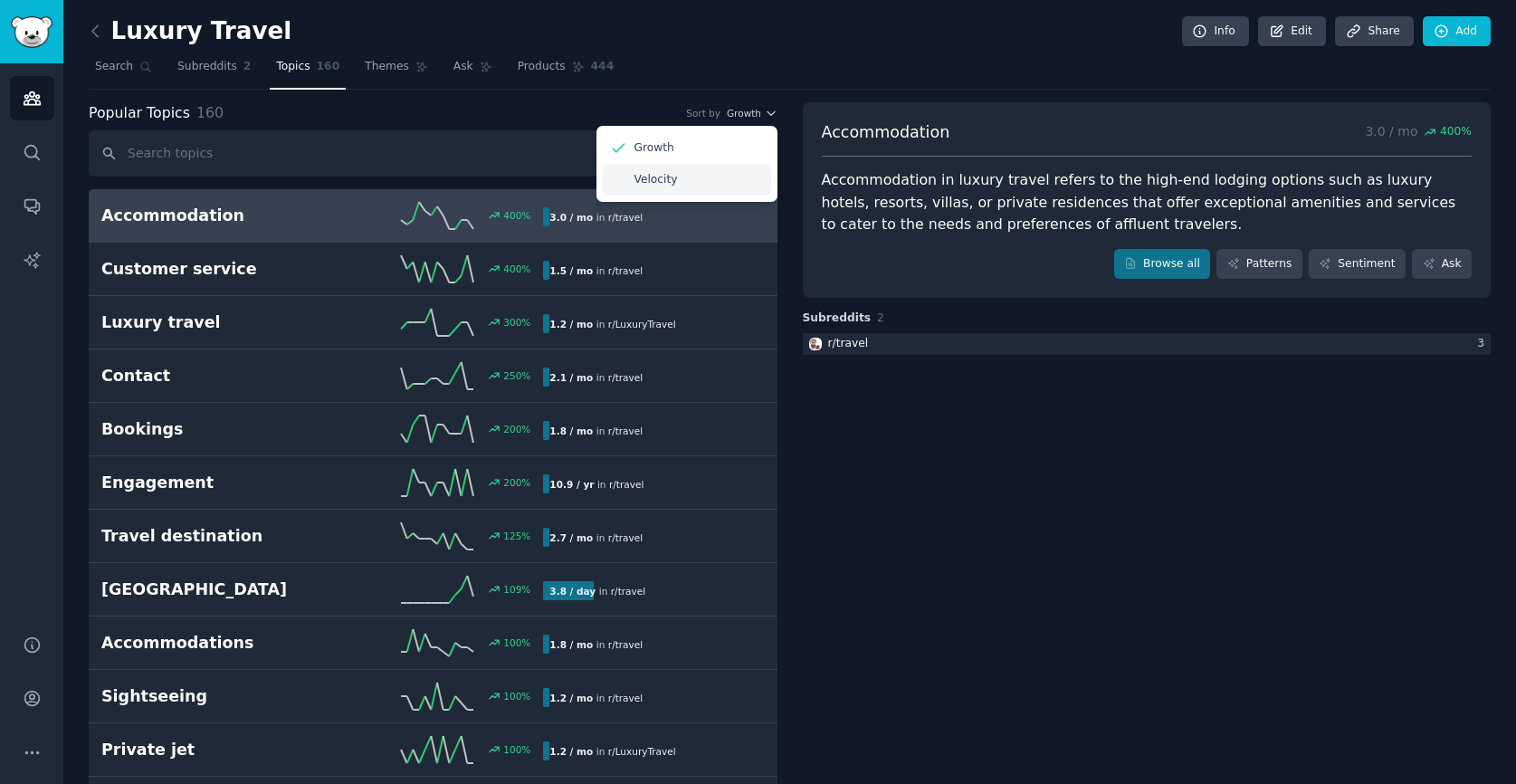
click at [737, 171] on div "Velocity" at bounding box center [687, 180] width 169 height 32
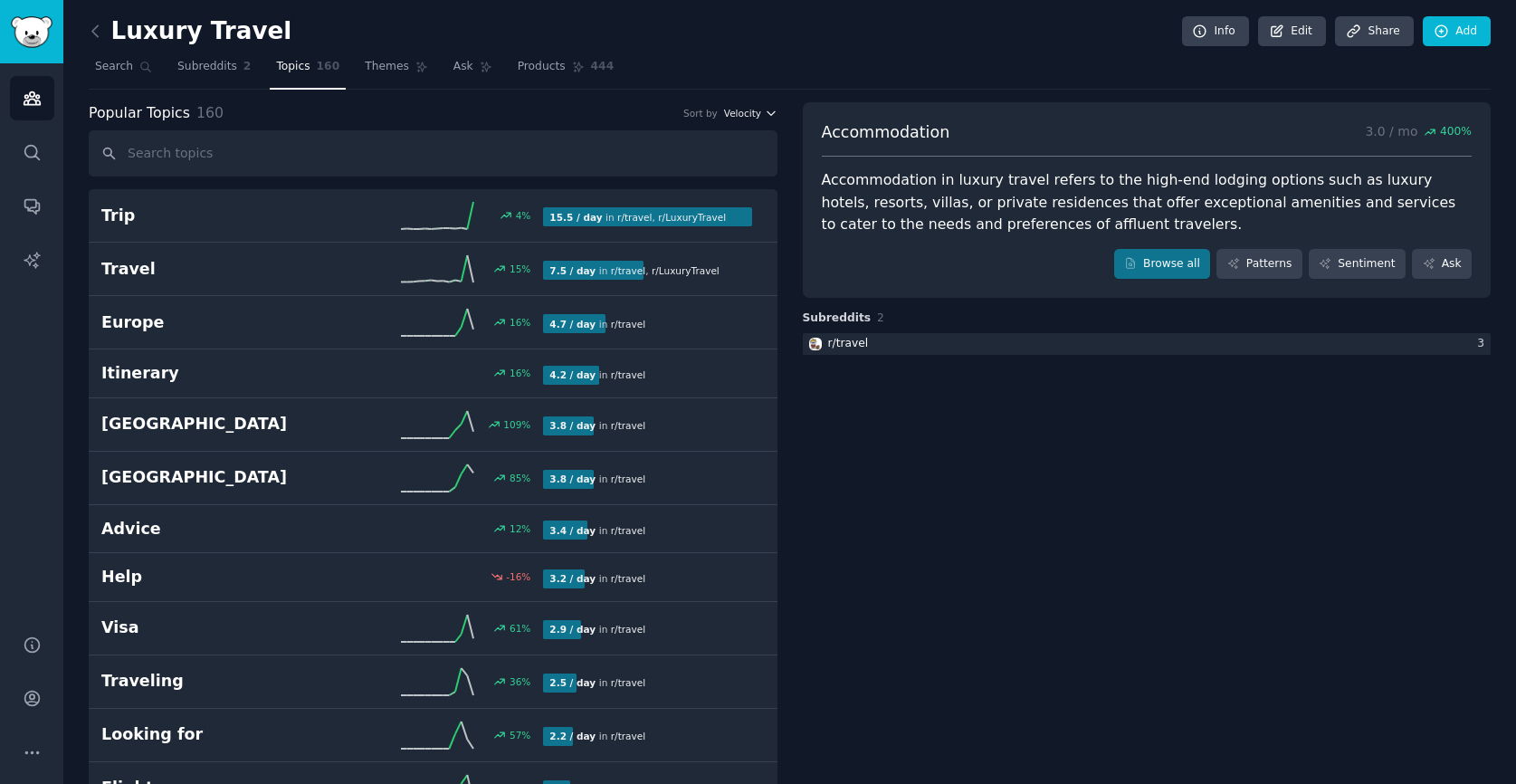
click at [760, 116] on button "Velocity" at bounding box center [750, 113] width 53 height 13
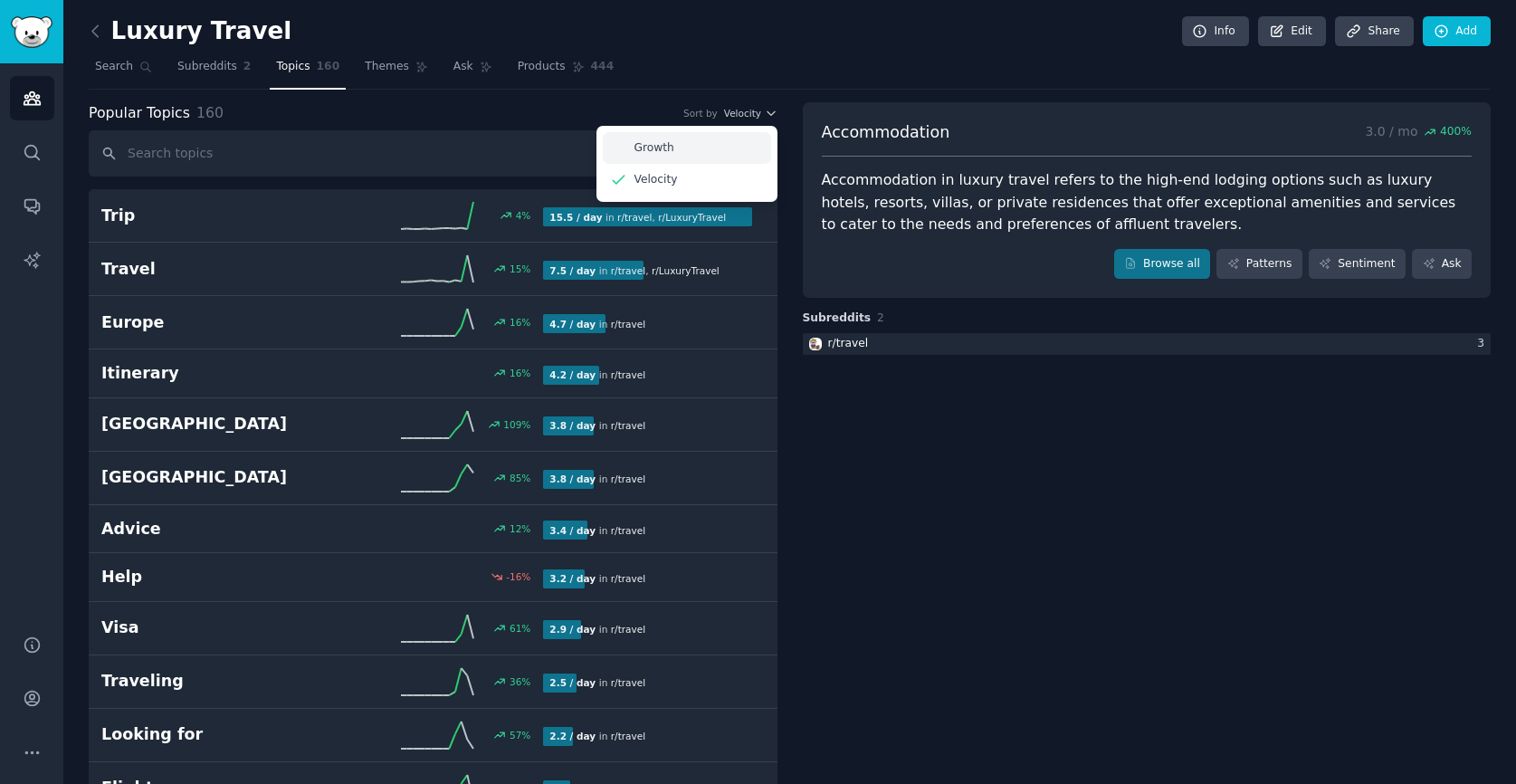
click at [736, 137] on div "Growth" at bounding box center [687, 148] width 169 height 32
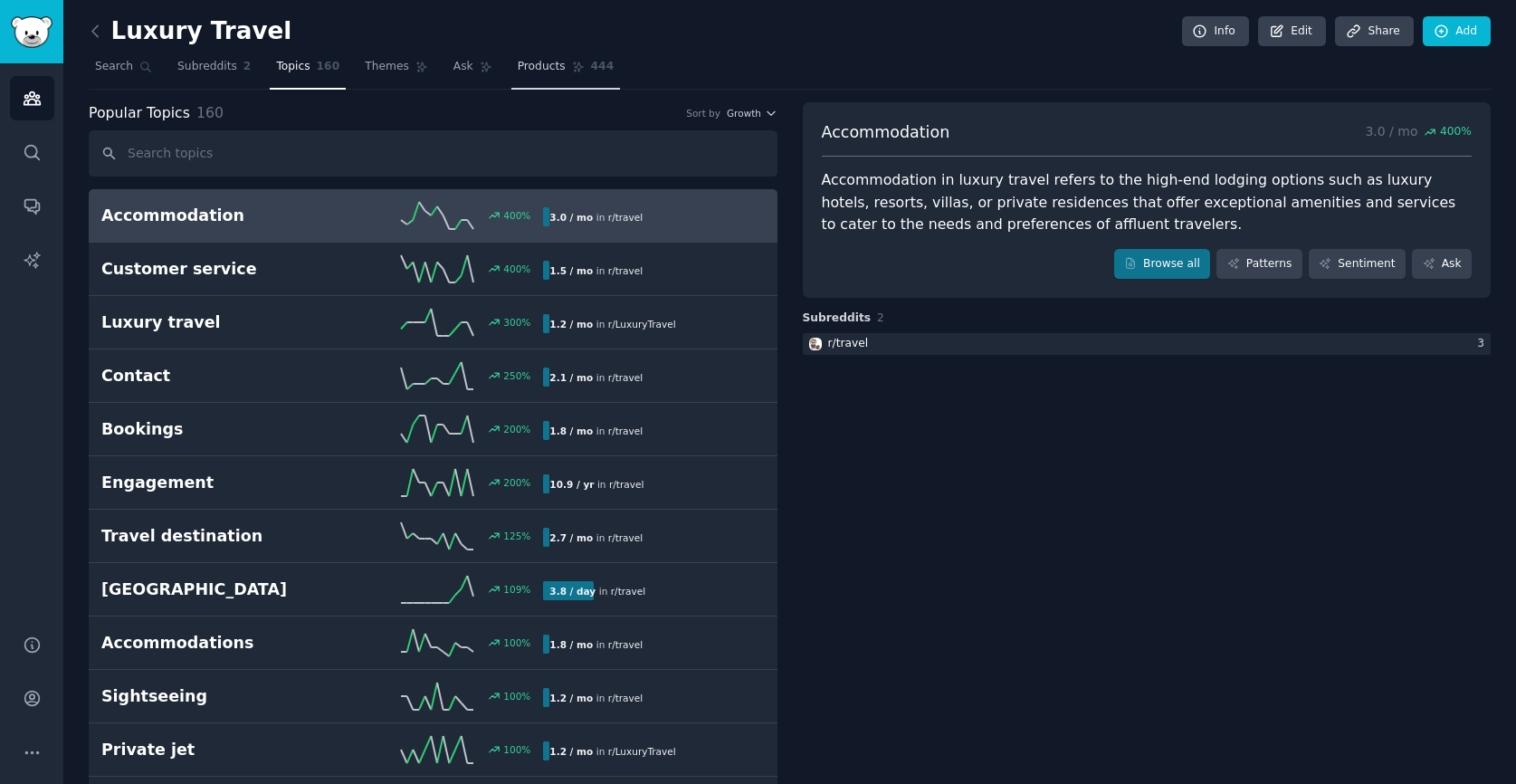
click at [531, 72] on span "Products" at bounding box center [541, 67] width 48 height 17
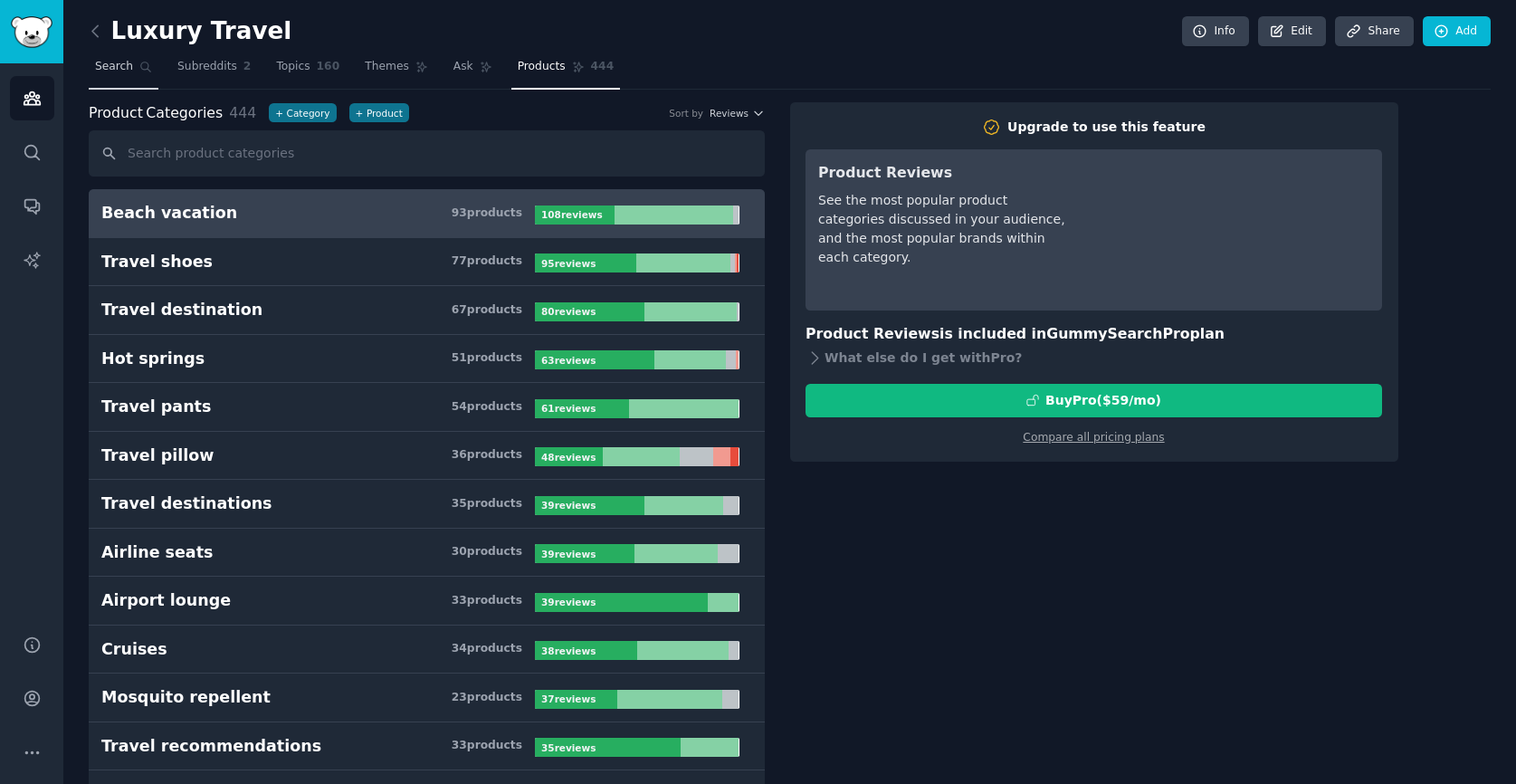
click at [109, 88] on link "Search" at bounding box center [124, 71] width 70 height 37
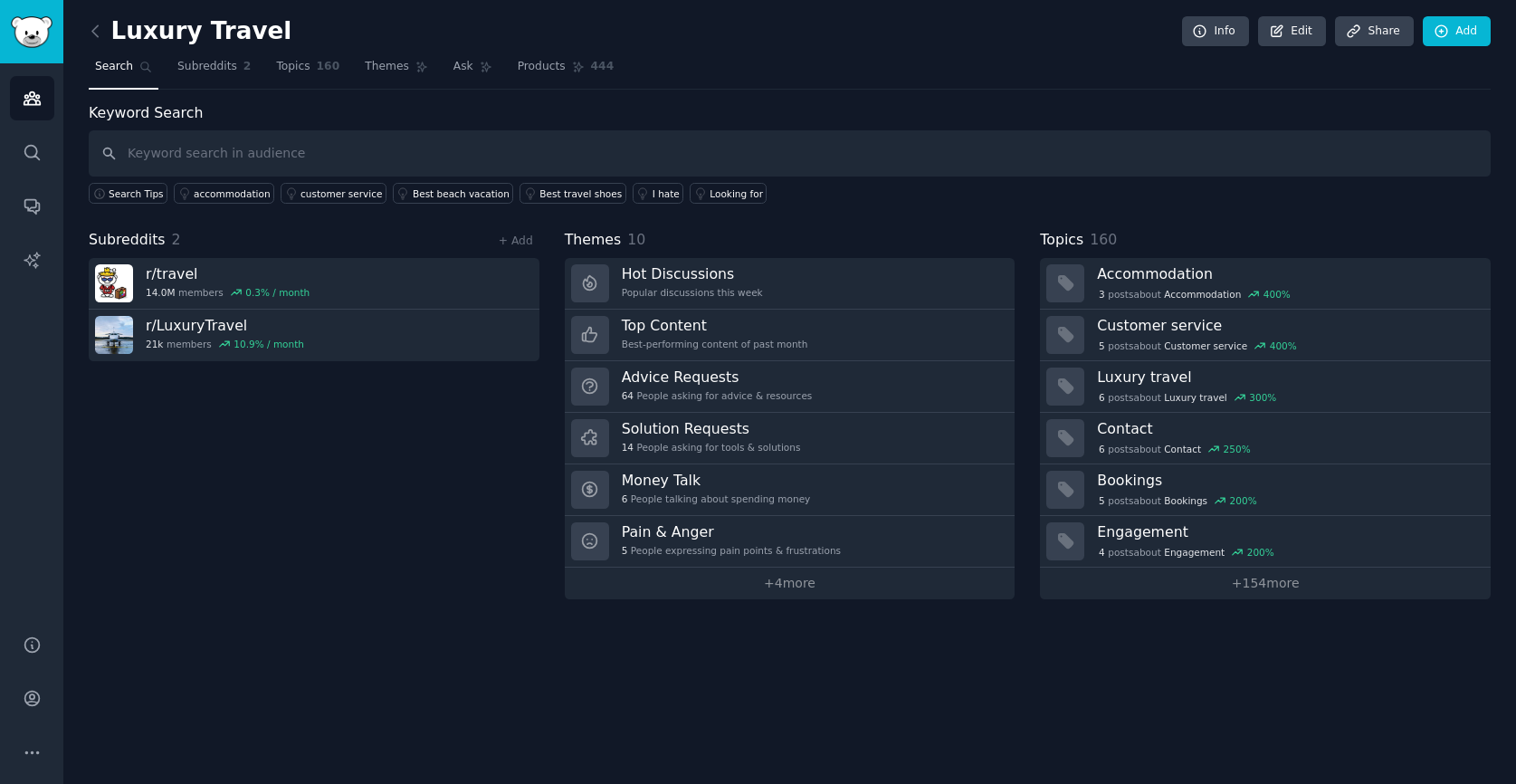
click at [258, 621] on div "Luxury Travel Info Edit Share Add Search Subreddits 2 Topics 160 Themes Ask Pro…" at bounding box center [790, 392] width 1453 height 784
click at [951, 3] on div "Luxury Travel Info Edit Share Add Search Subreddits 2 Topics 160 Themes Ask Pro…" at bounding box center [790, 392] width 1453 height 784
